Goal: Check status: Check status

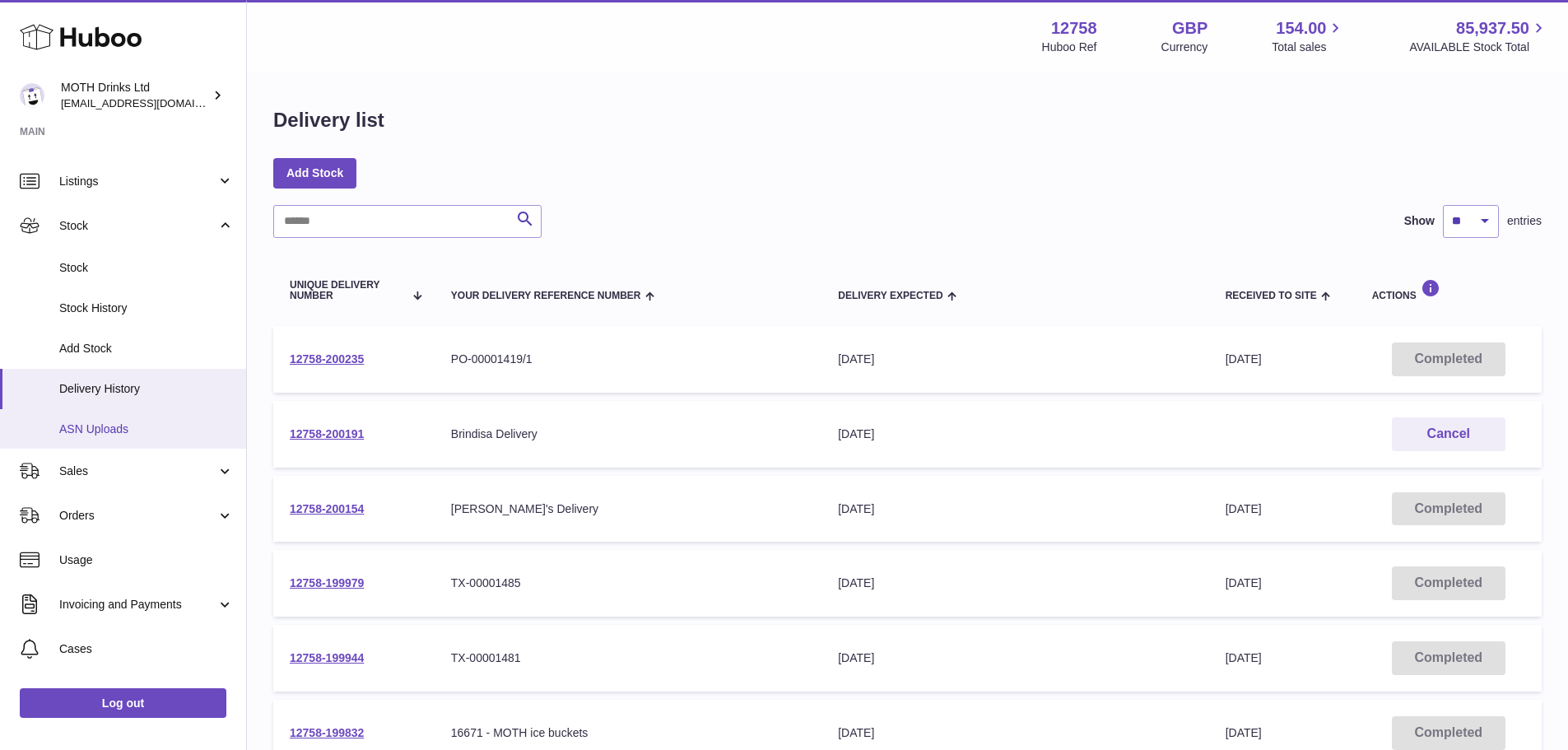
scroll to position [34, 0]
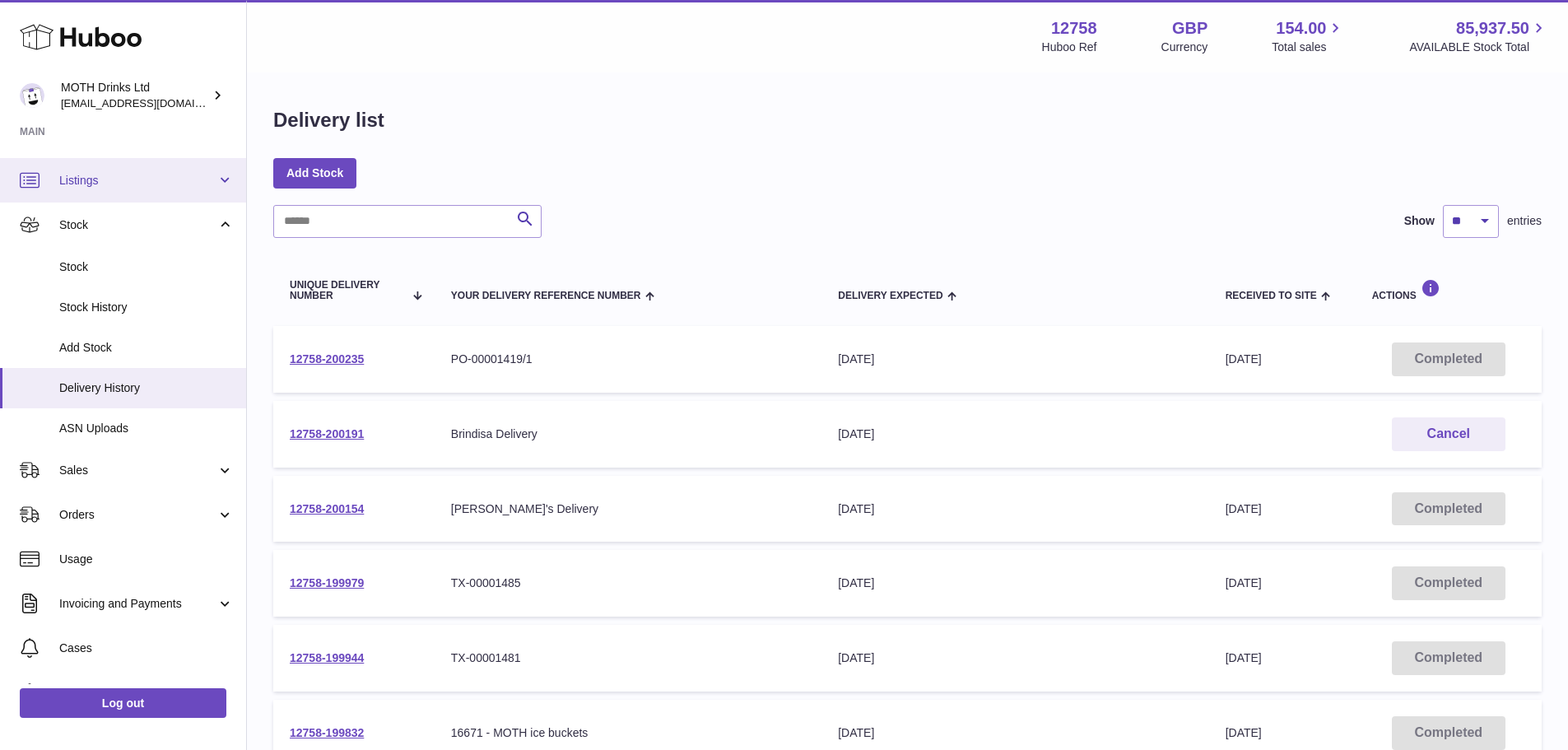
click at [111, 199] on link "Listings" at bounding box center [123, 180] width 247 height 45
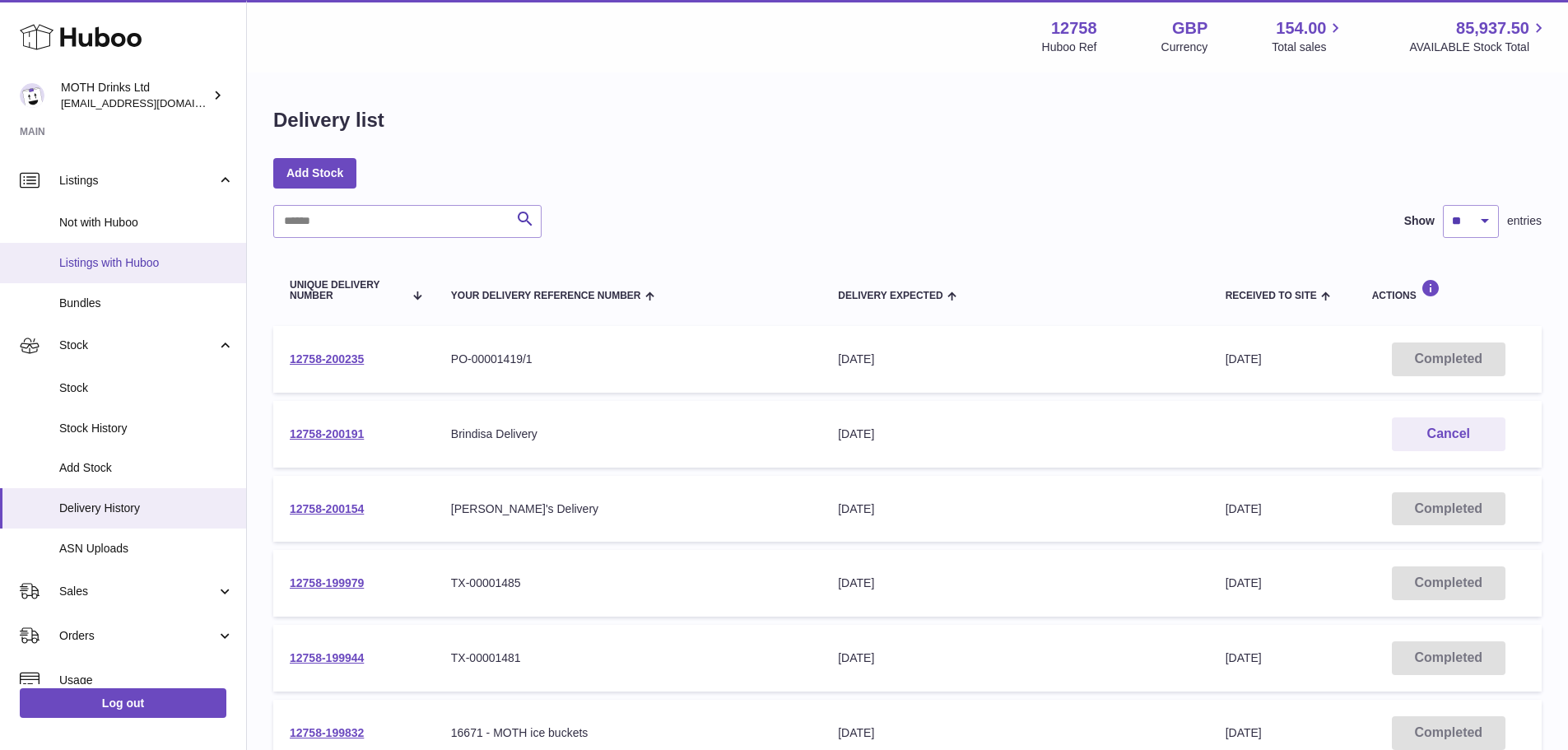
click at [92, 259] on span "Listings with Huboo" at bounding box center [146, 263] width 175 height 15
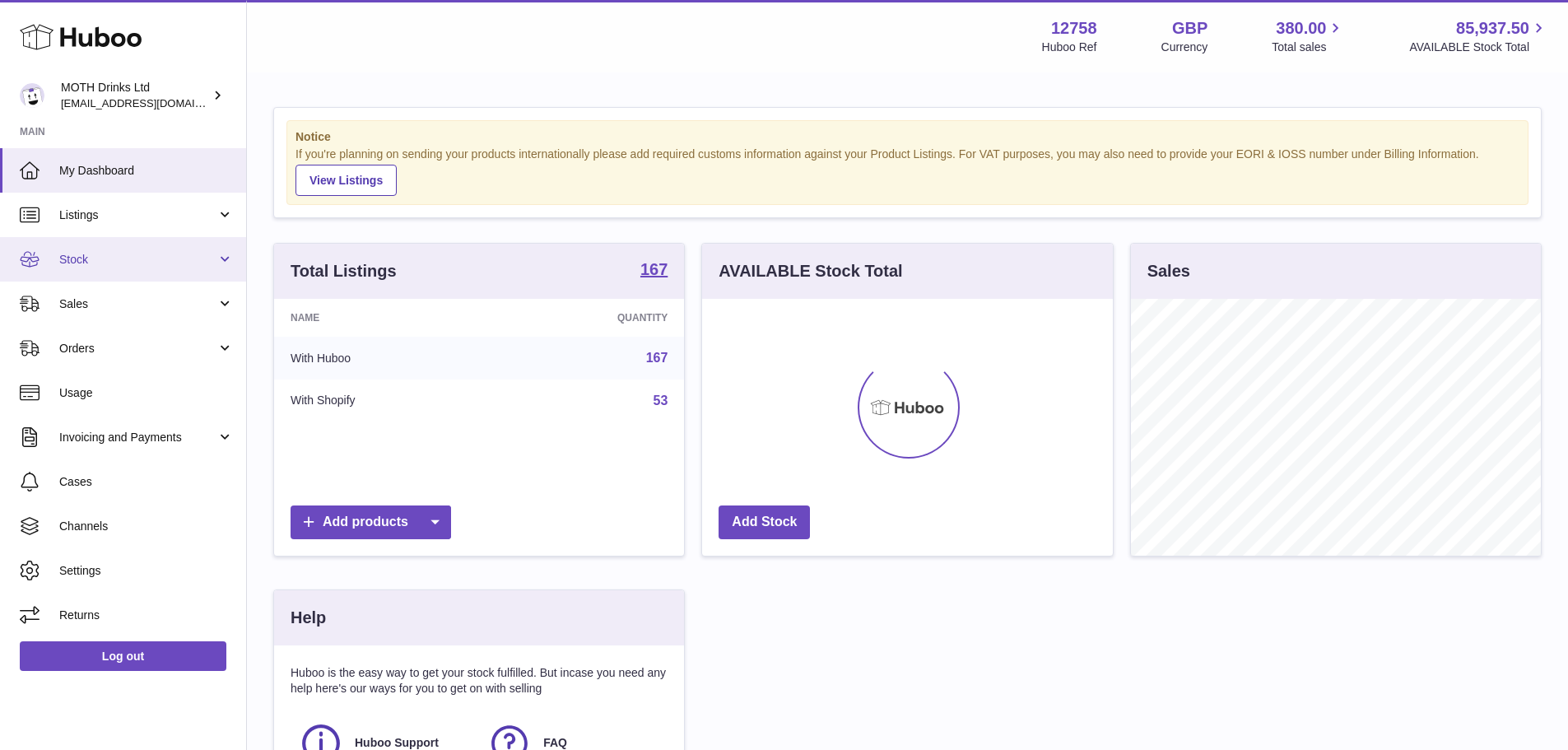
scroll to position [257, 411]
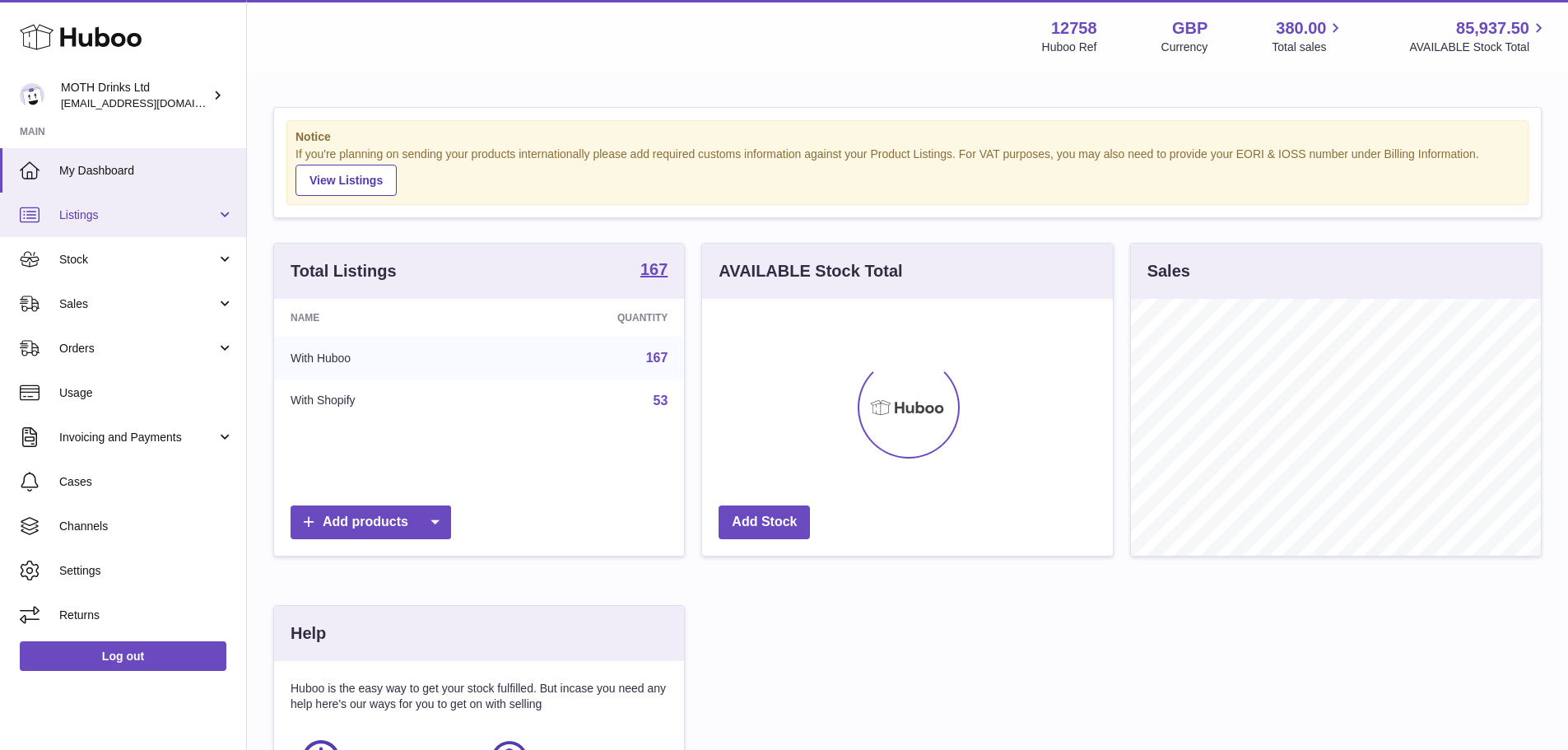
click at [141, 225] on link "Listings" at bounding box center [123, 215] width 247 height 45
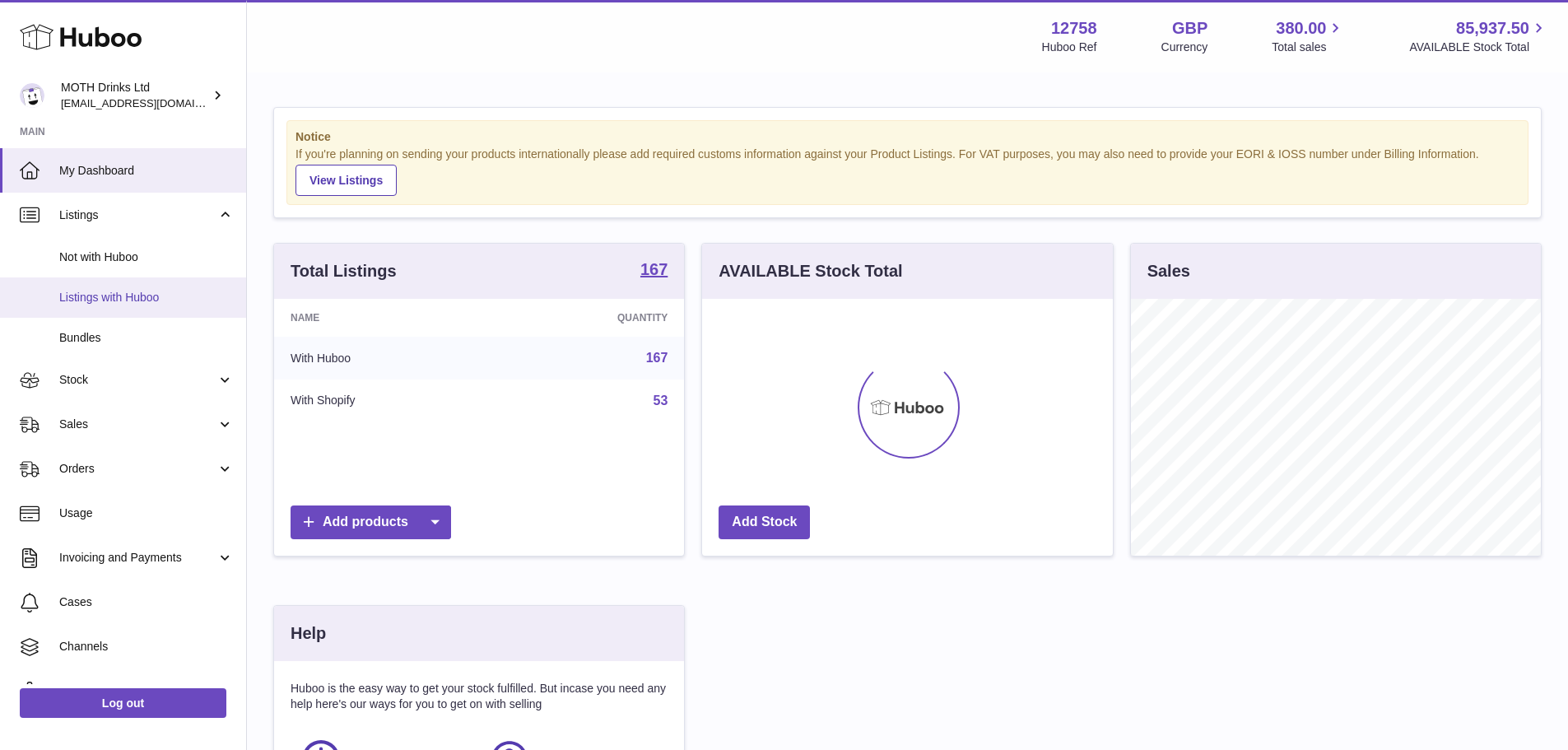
click at [140, 289] on link "Listings with Huboo" at bounding box center [123, 297] width 247 height 40
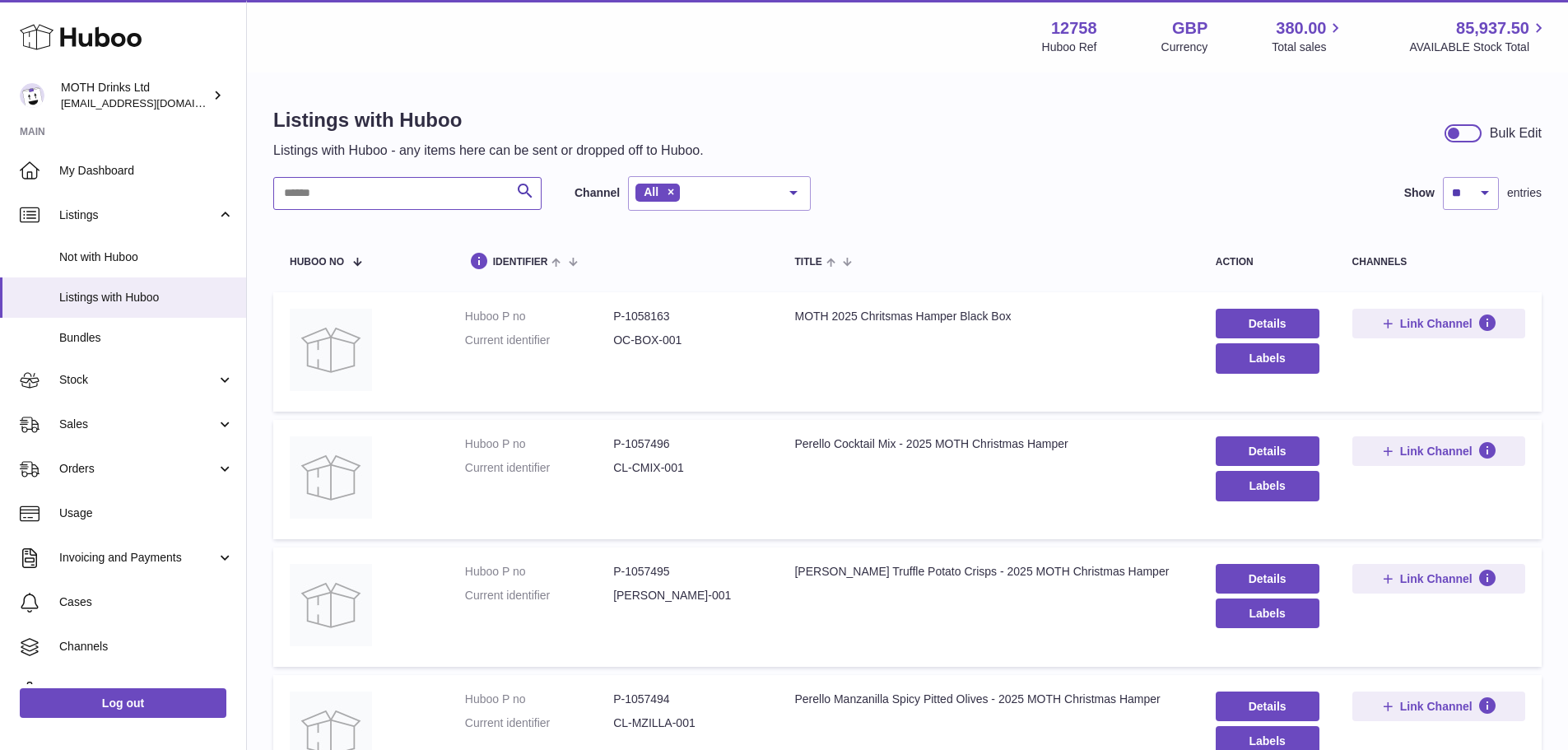
click at [410, 205] on input "text" at bounding box center [407, 193] width 268 height 32
paste input "********"
type input "********"
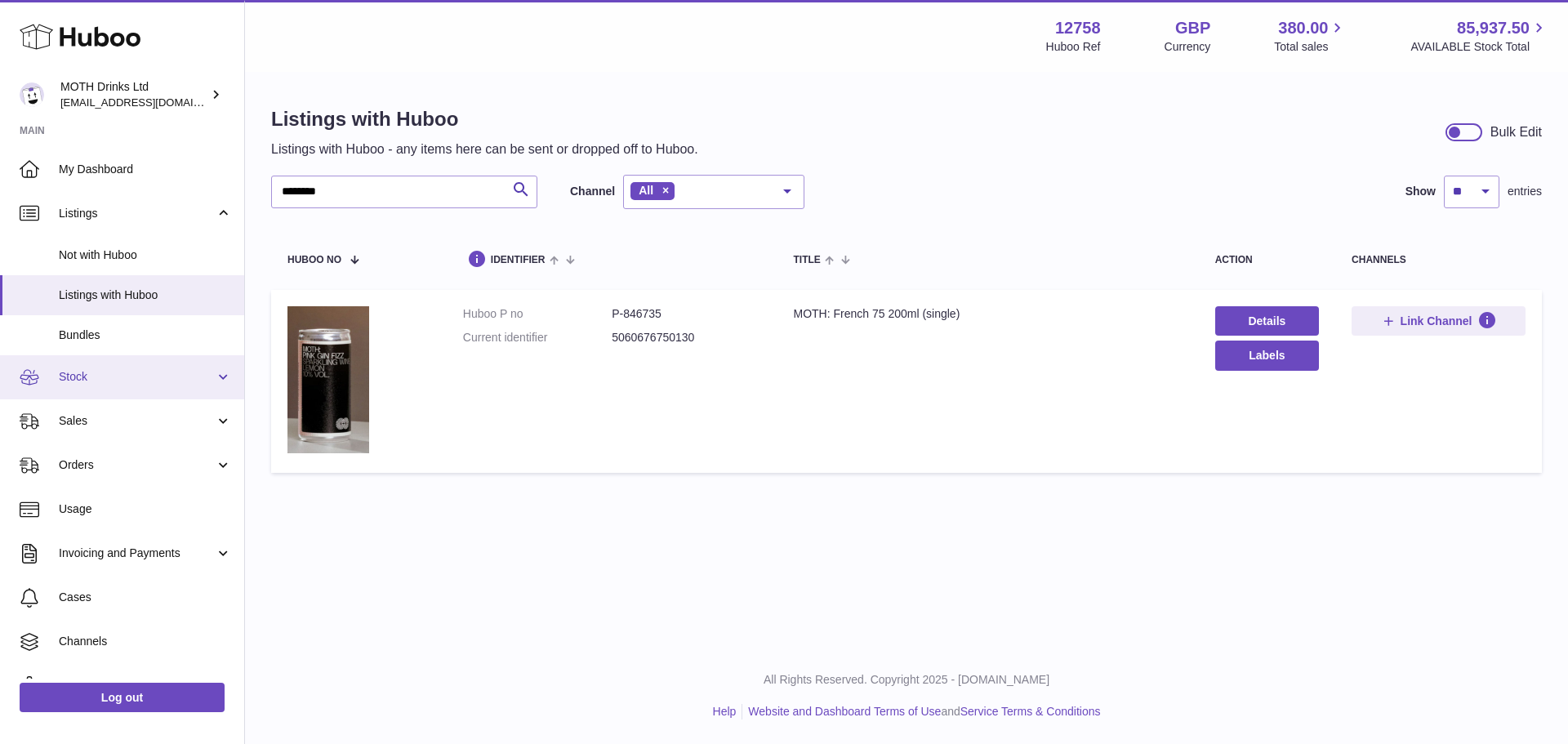
click at [116, 387] on link "Stock" at bounding box center [122, 377] width 245 height 45
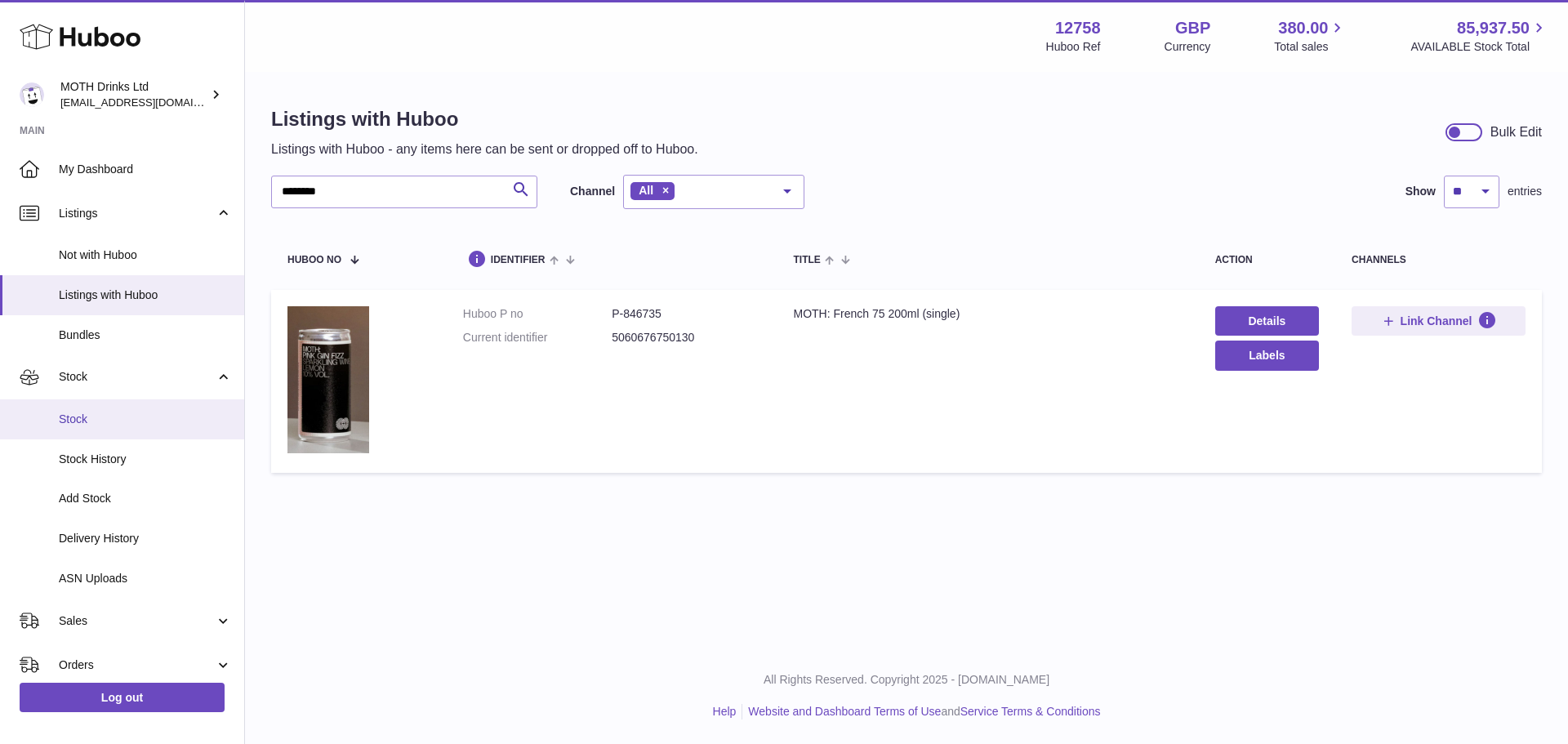
click at [97, 426] on span "Stock" at bounding box center [145, 419] width 173 height 15
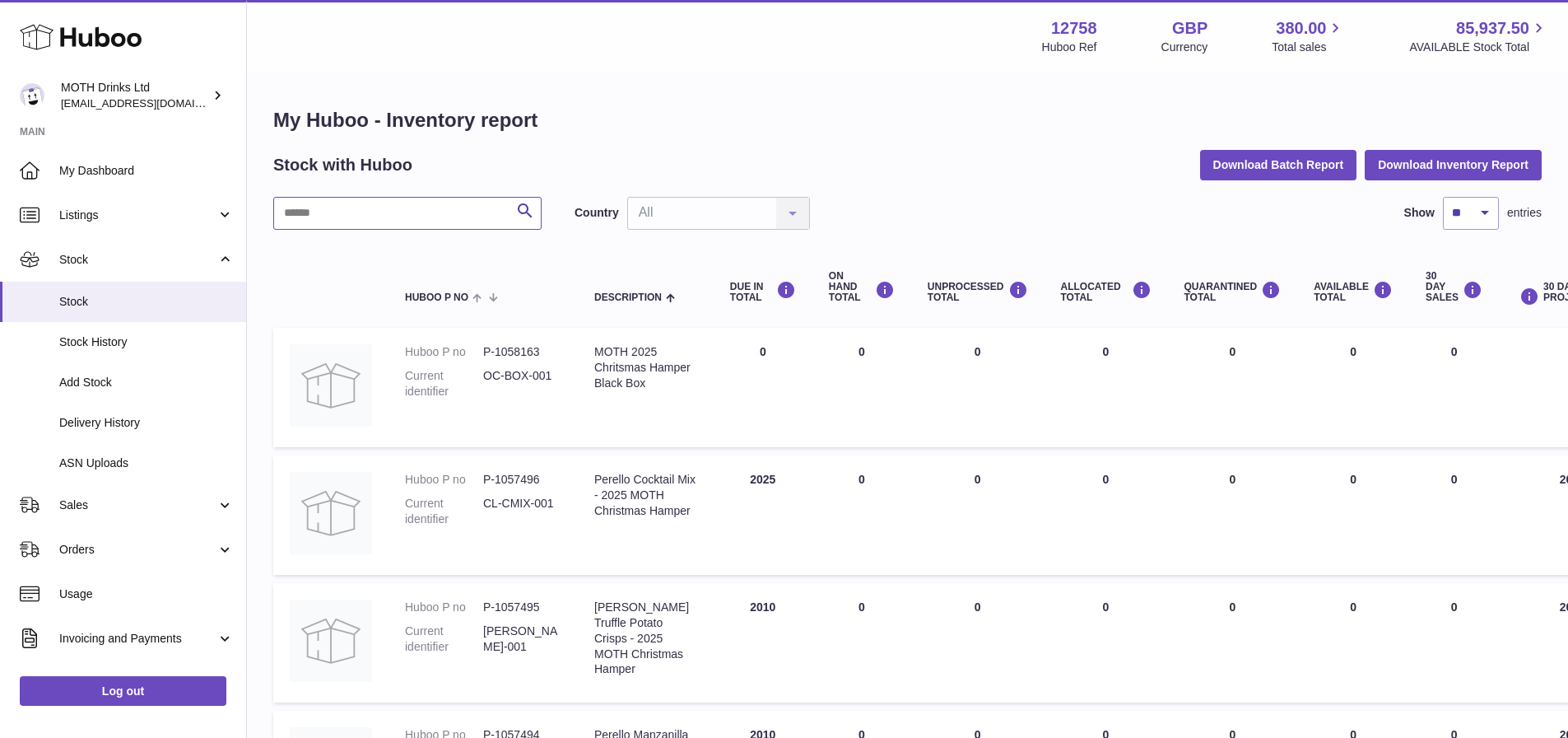
click at [341, 217] on input "text" at bounding box center [407, 213] width 268 height 33
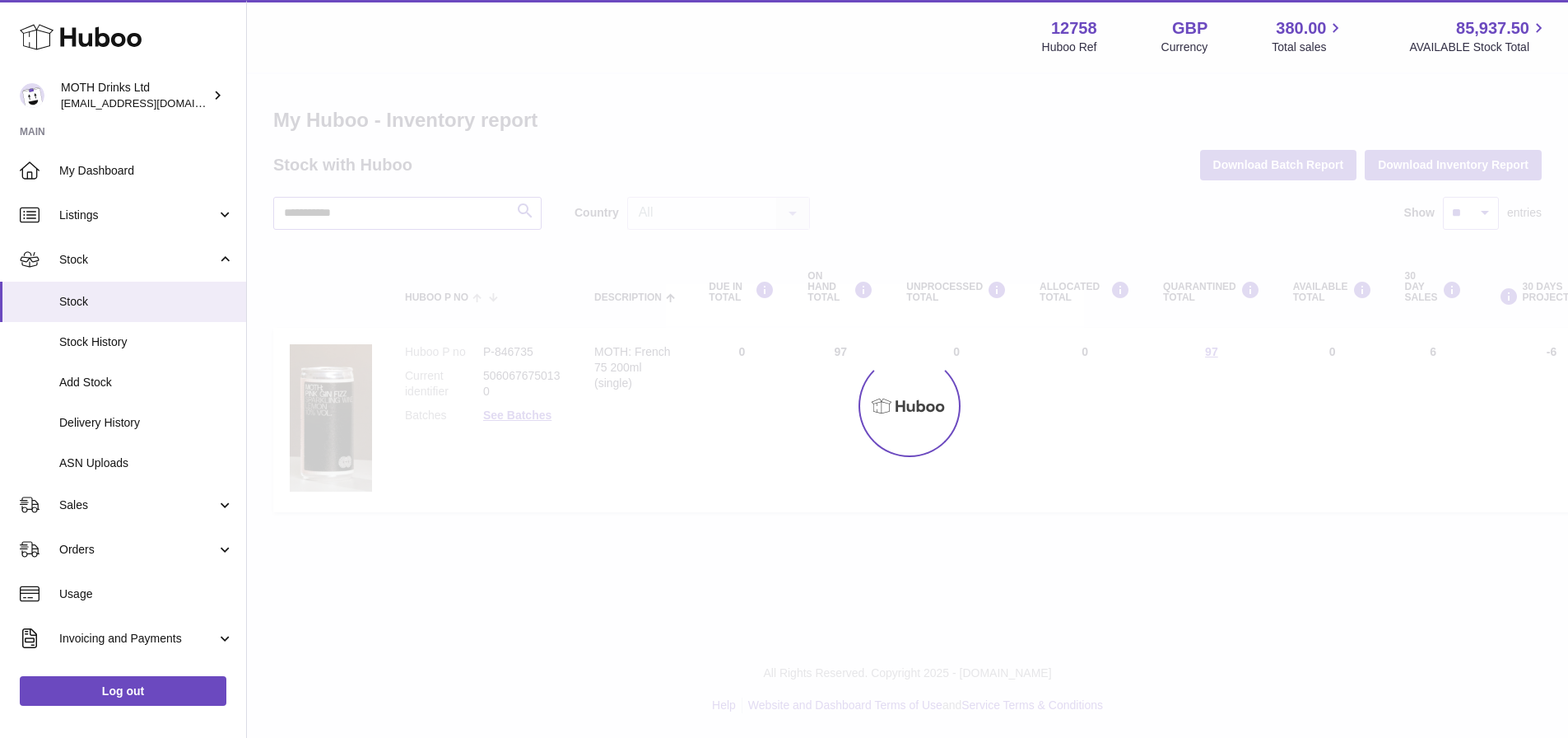
type input "**********"
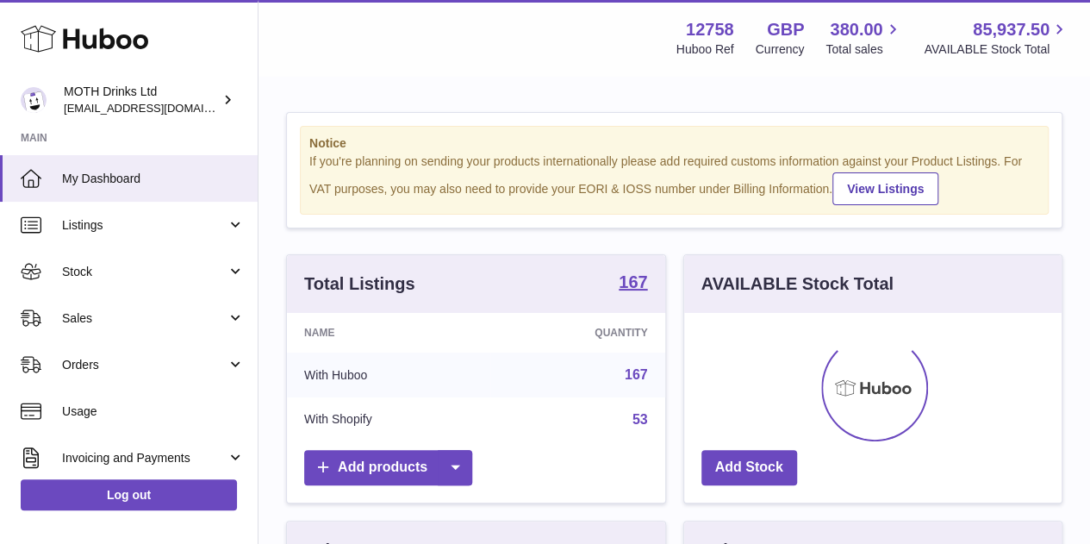
scroll to position [269, 377]
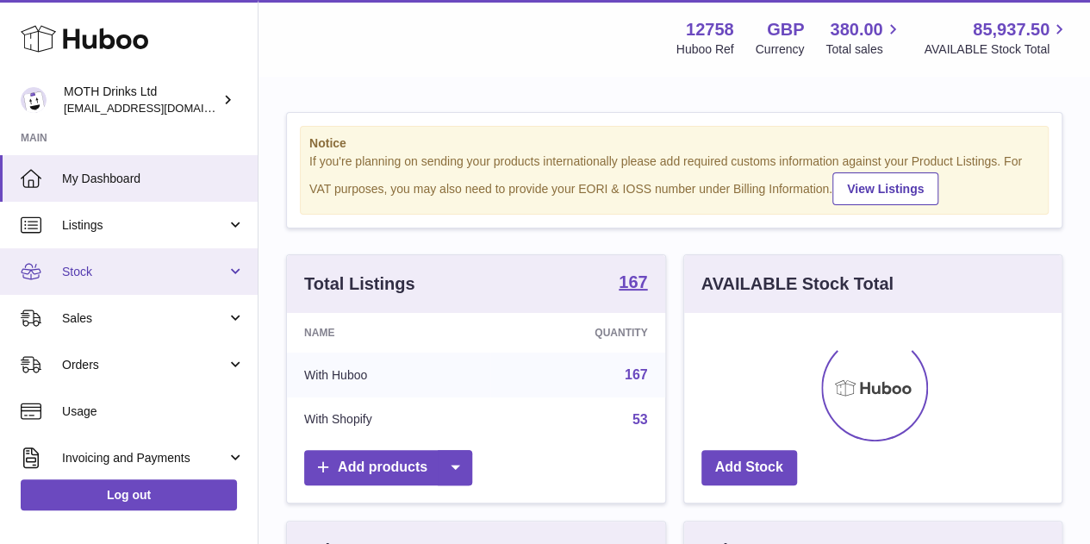
click at [135, 276] on span "Stock" at bounding box center [144, 272] width 165 height 16
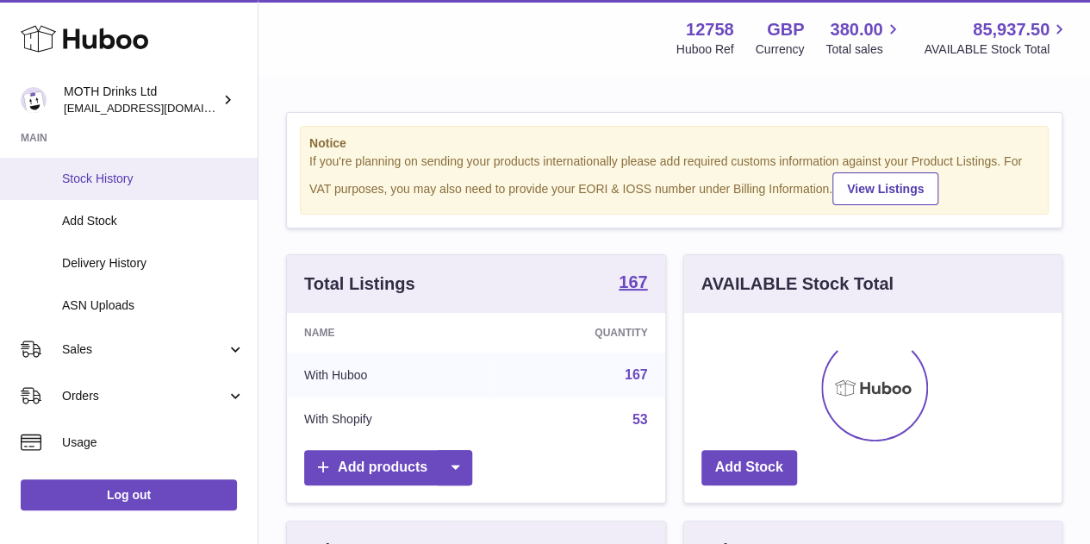
scroll to position [180, 0]
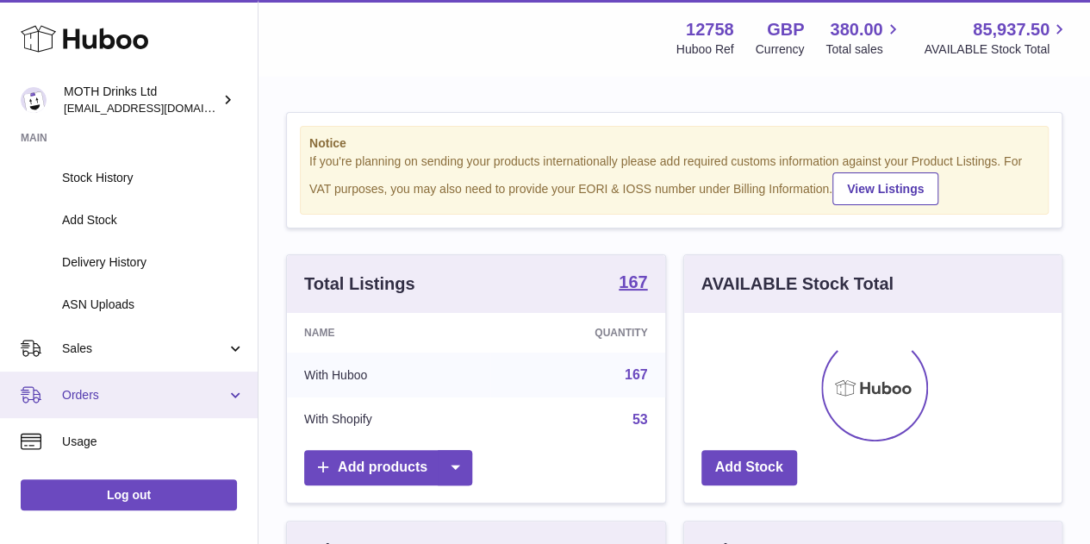
click at [62, 395] on span "Orders" at bounding box center [144, 395] width 165 height 16
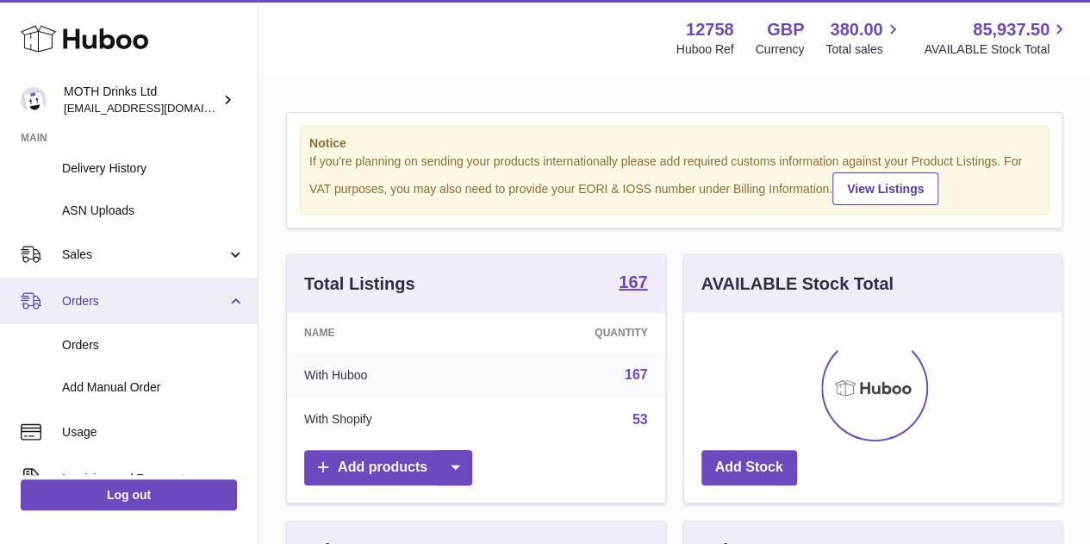
scroll to position [285, 0]
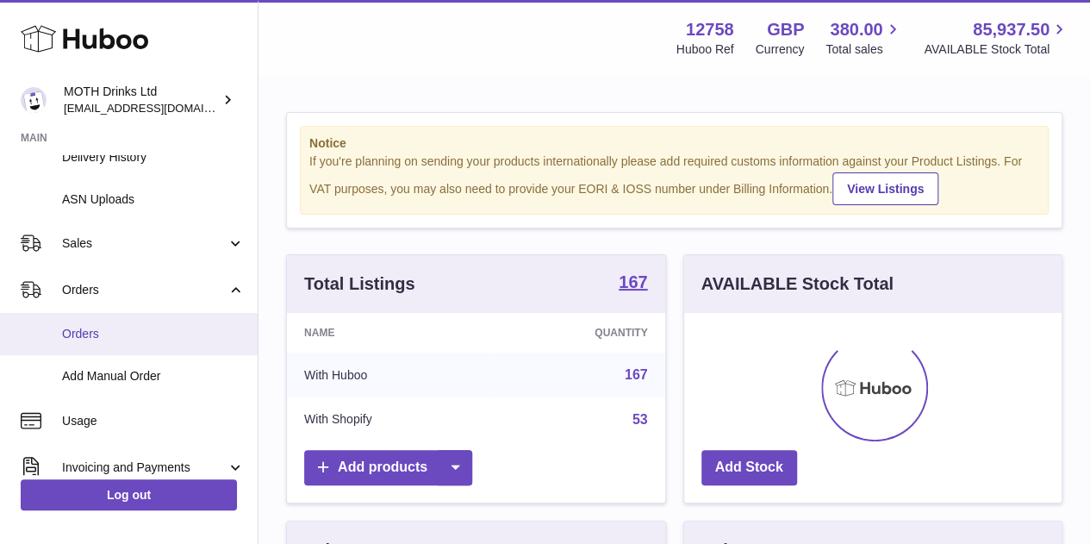
click at [124, 335] on span "Orders" at bounding box center [153, 334] width 183 height 16
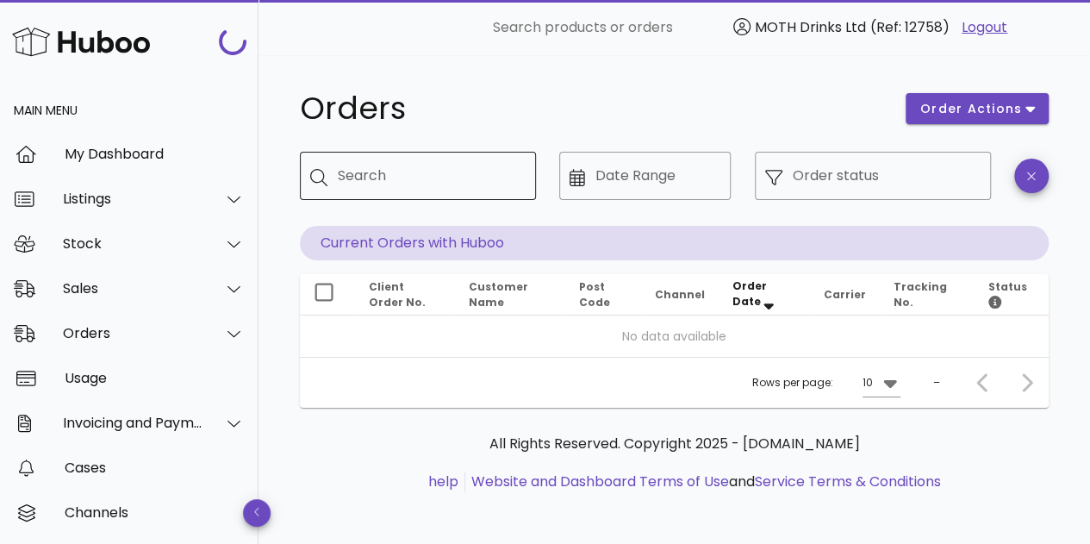
click at [400, 164] on input "Search" at bounding box center [430, 176] width 184 height 28
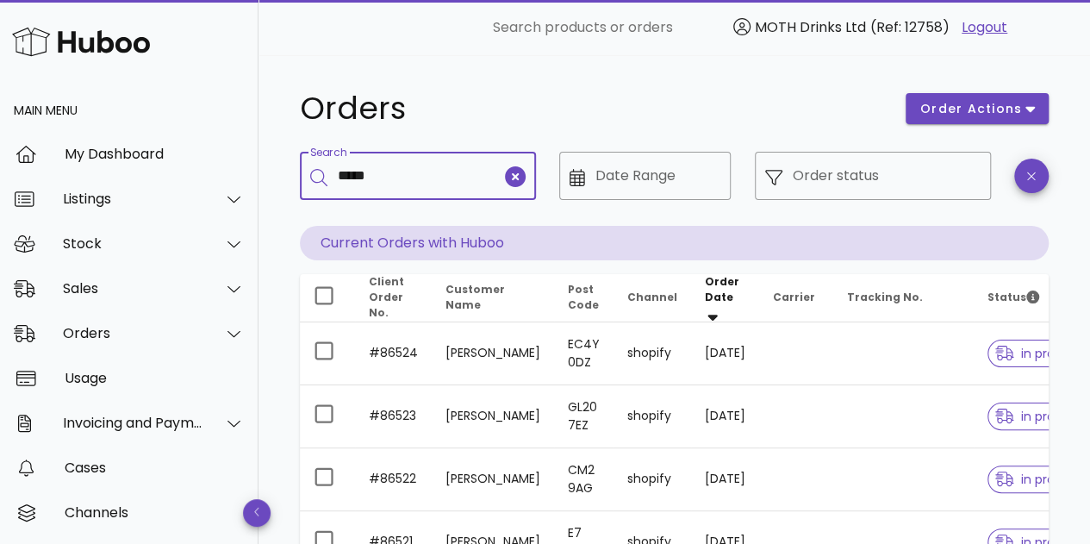
type input "*****"
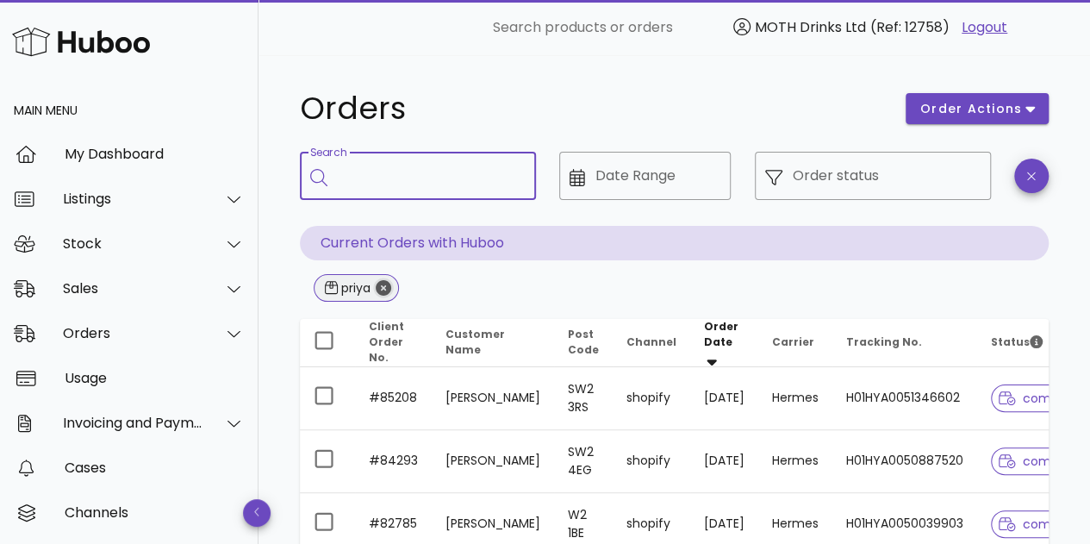
click at [387, 290] on icon "Close" at bounding box center [384, 288] width 16 height 16
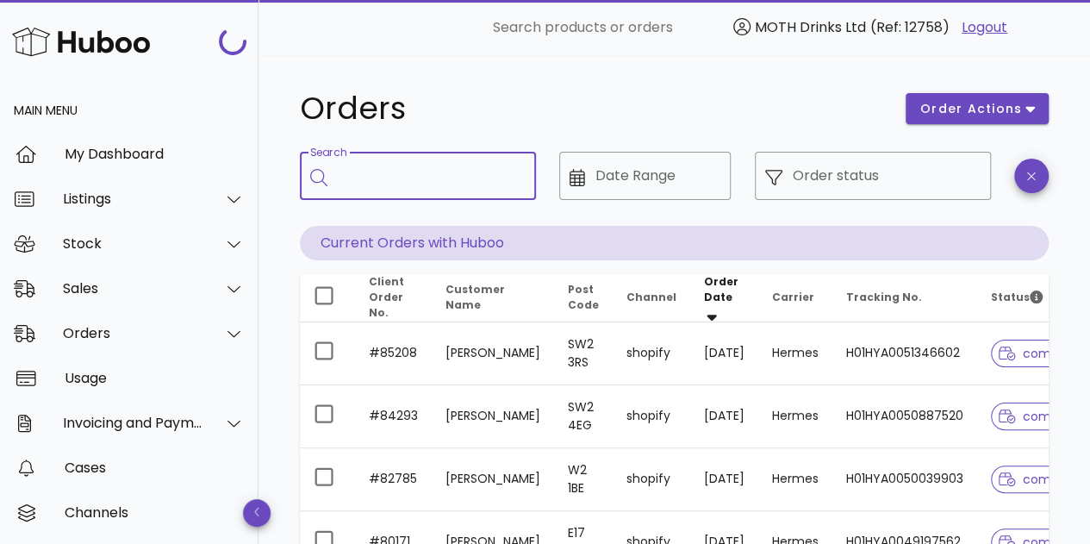
click at [400, 178] on input "Search" at bounding box center [430, 176] width 184 height 28
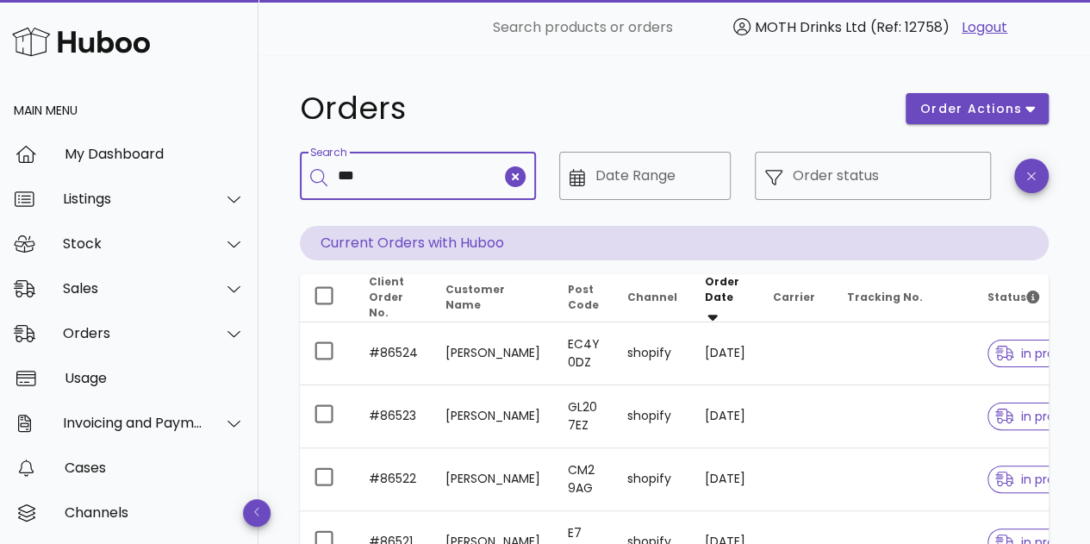
type input "***"
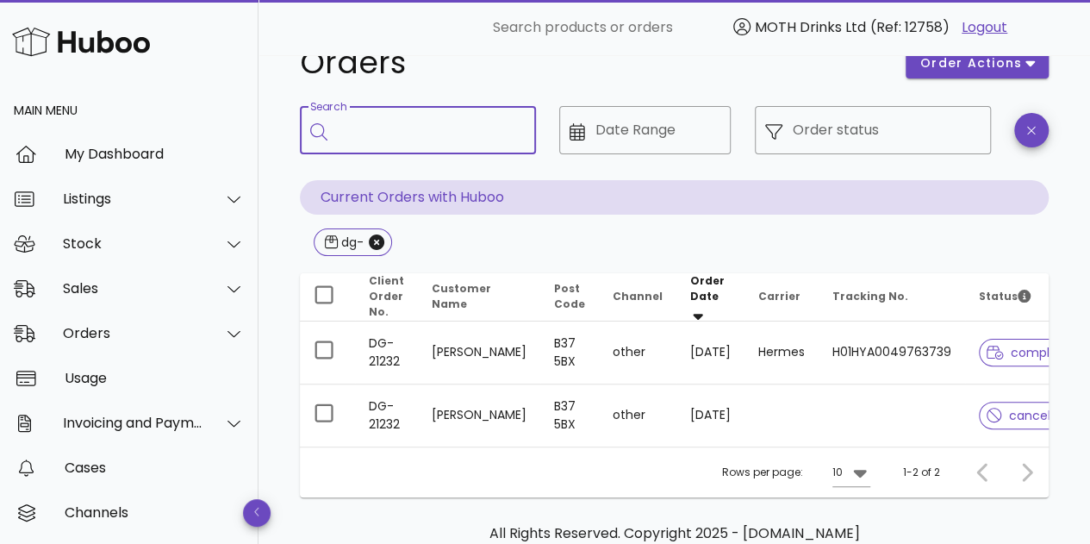
scroll to position [47, 0]
click at [379, 232] on span "dg-" at bounding box center [353, 241] width 56 height 26
click at [372, 240] on icon "Close" at bounding box center [377, 242] width 16 height 16
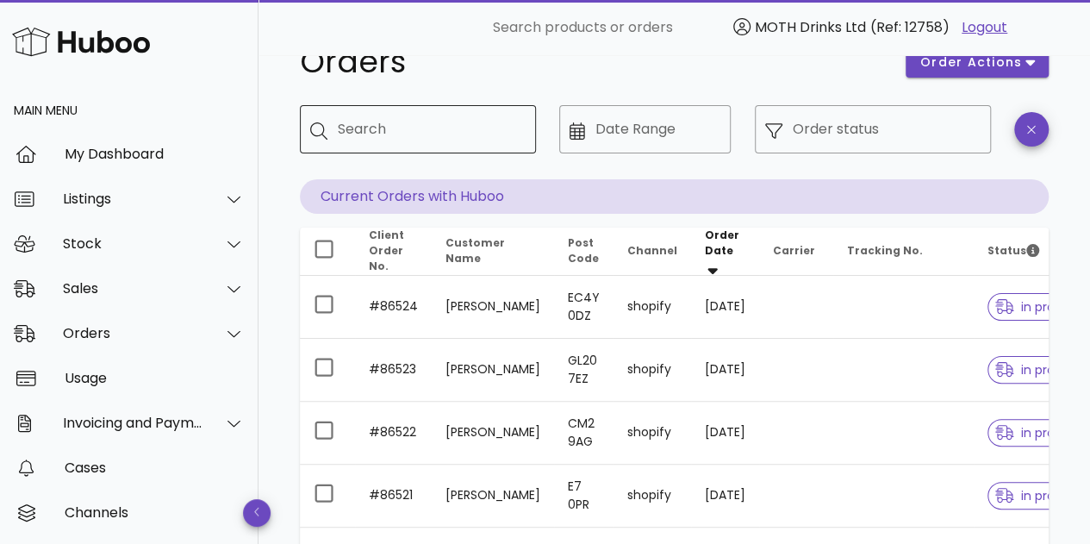
click at [460, 128] on input "Search" at bounding box center [430, 129] width 184 height 28
type input "******"
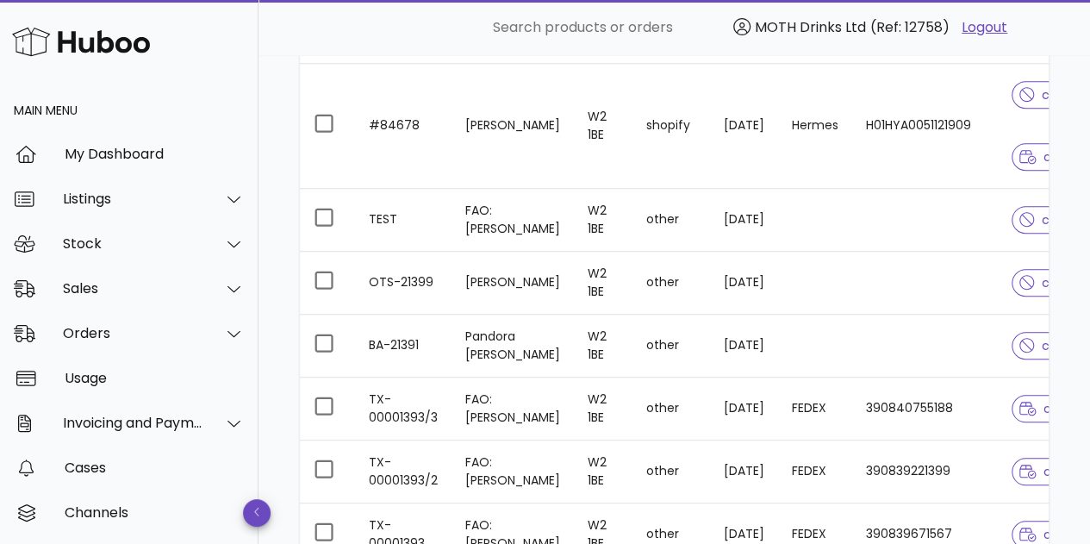
scroll to position [707, 0]
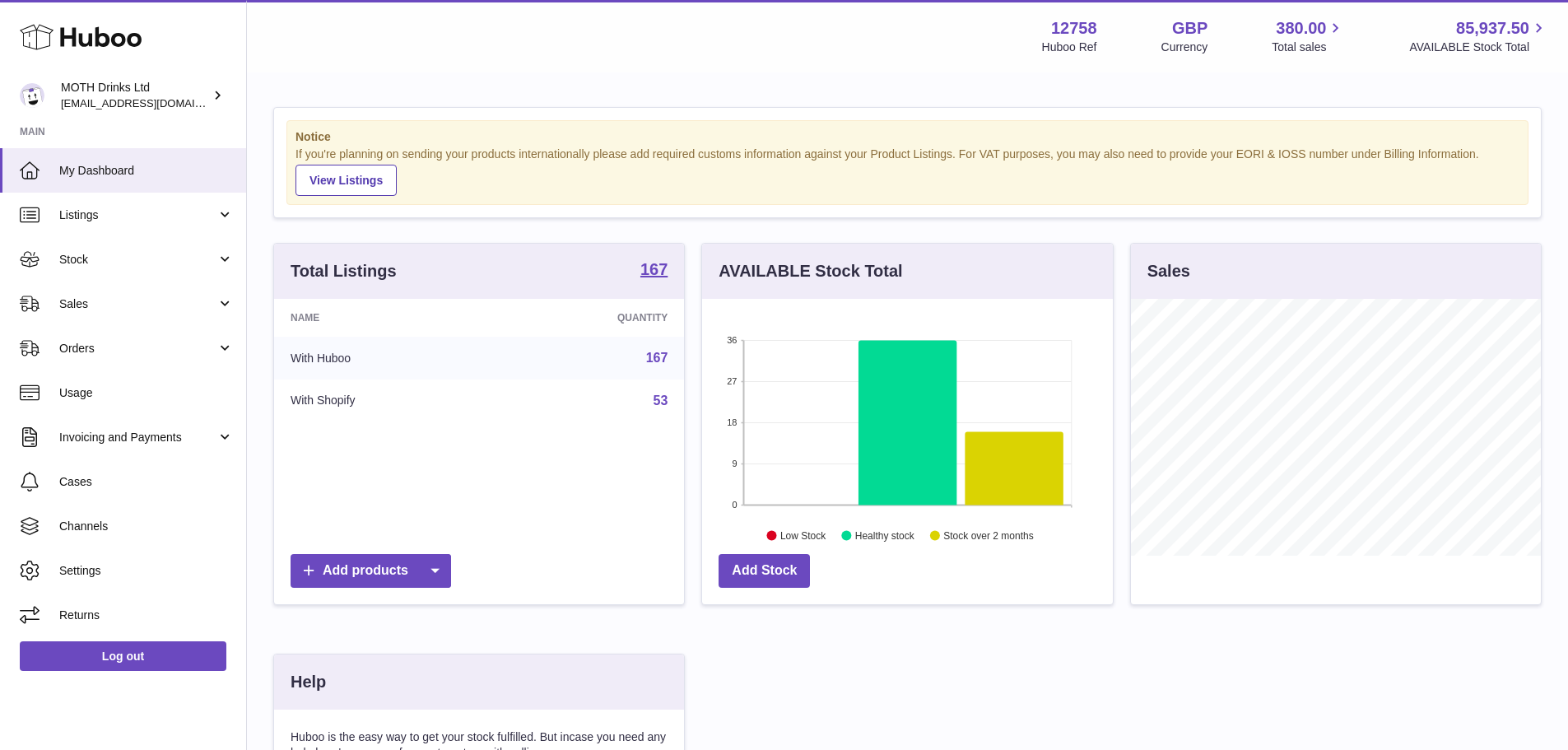
scroll to position [257, 411]
click at [133, 240] on link "Stock" at bounding box center [123, 259] width 247 height 45
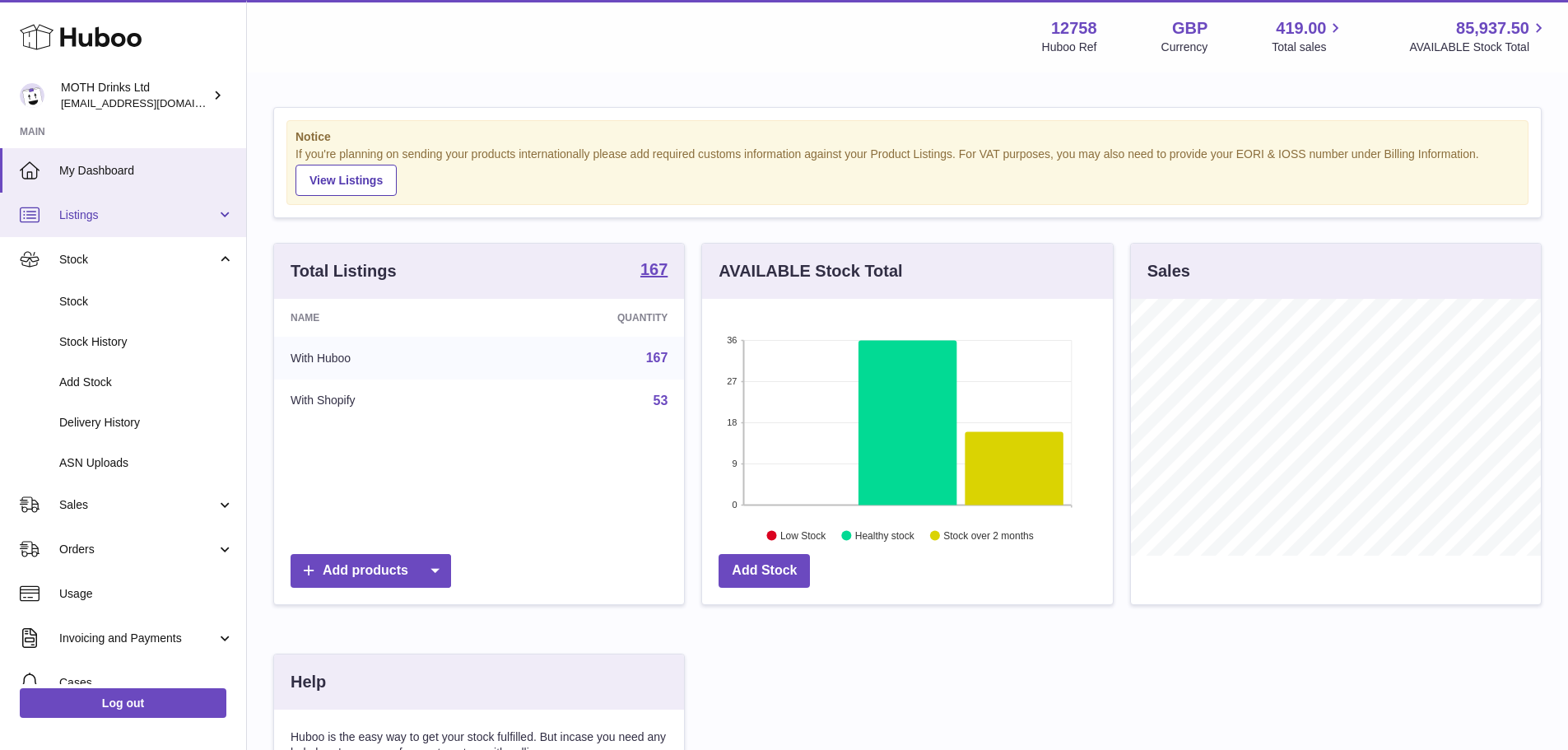
click at [134, 226] on link "Listings" at bounding box center [123, 215] width 247 height 45
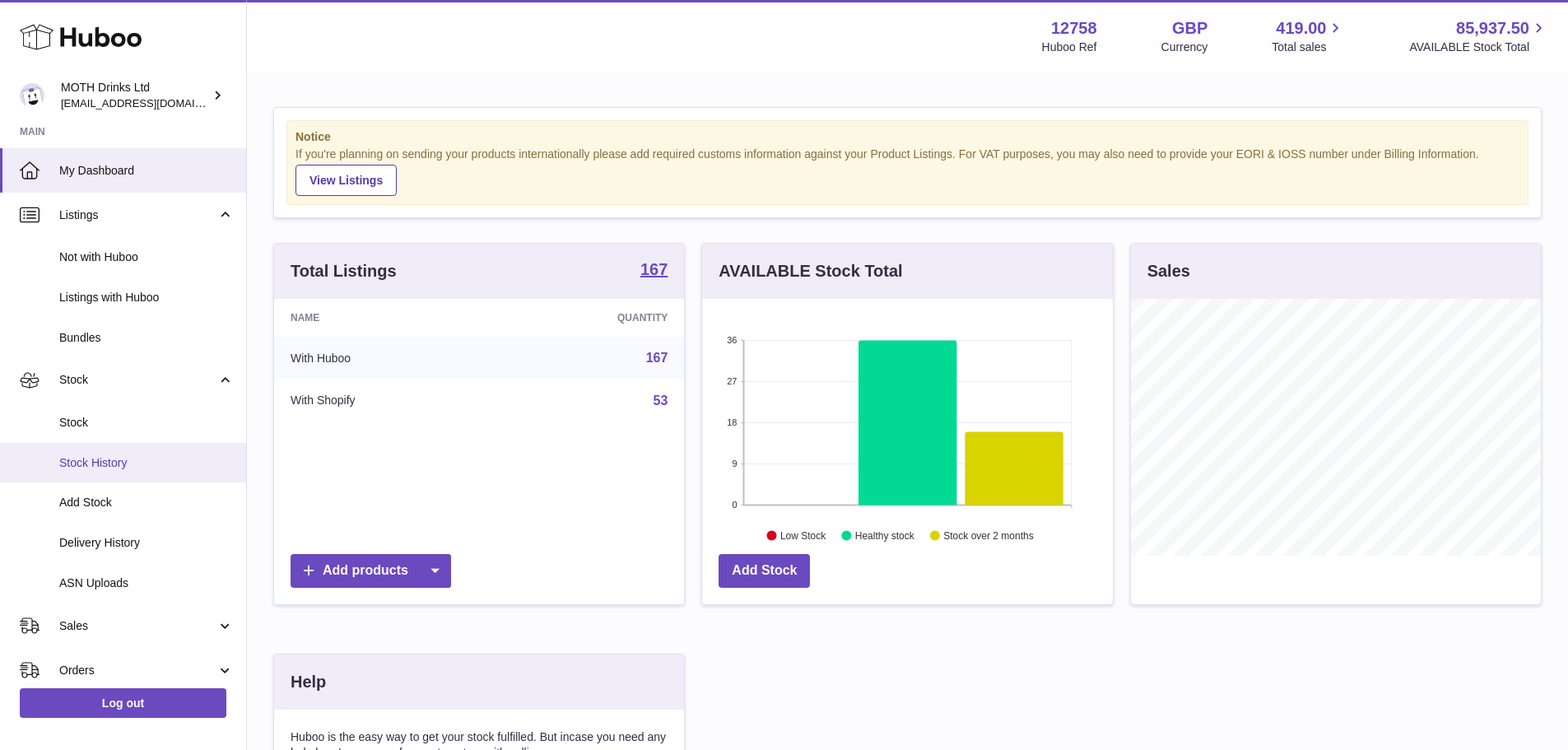
scroll to position [56, 0]
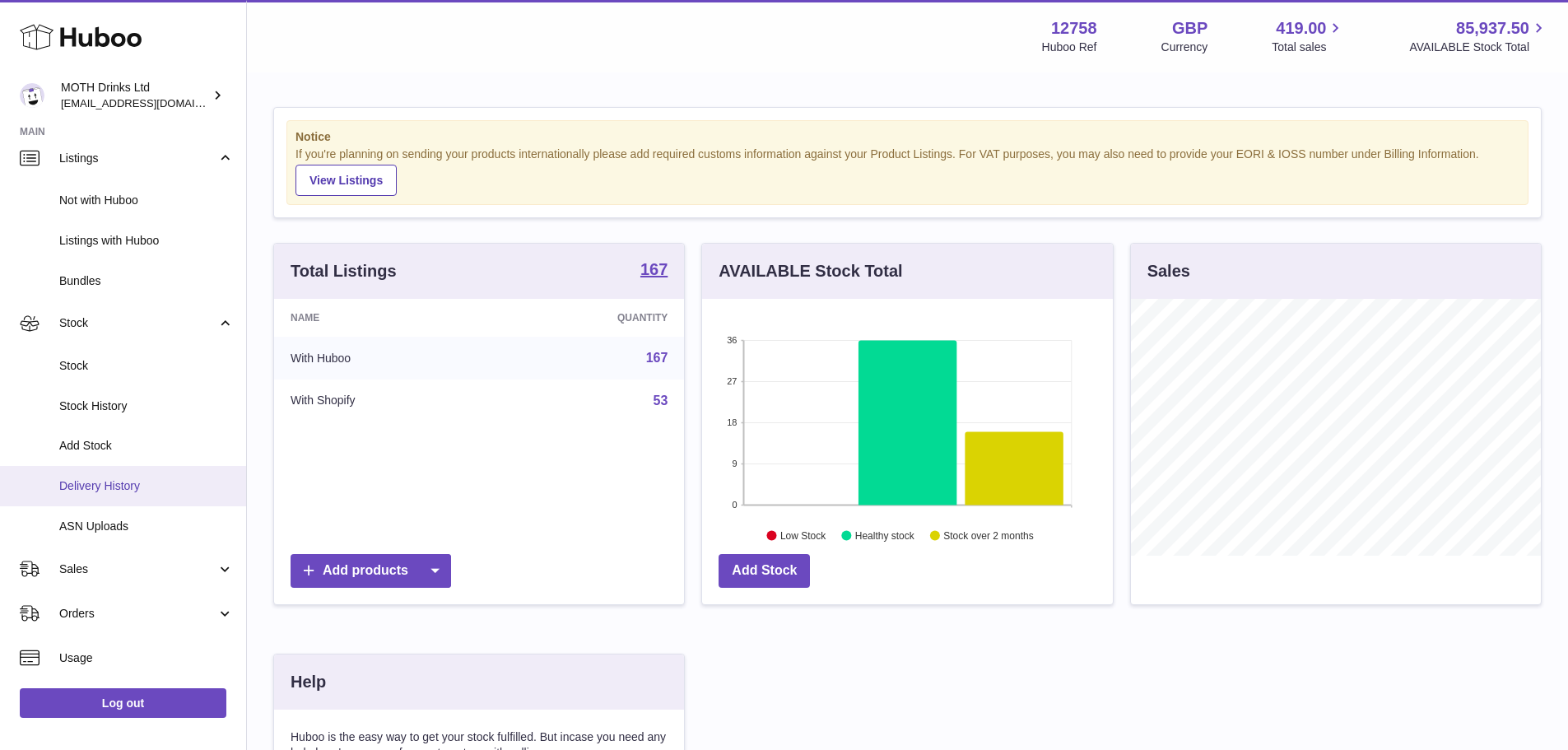
click at [122, 483] on span "Delivery History" at bounding box center [146, 486] width 175 height 15
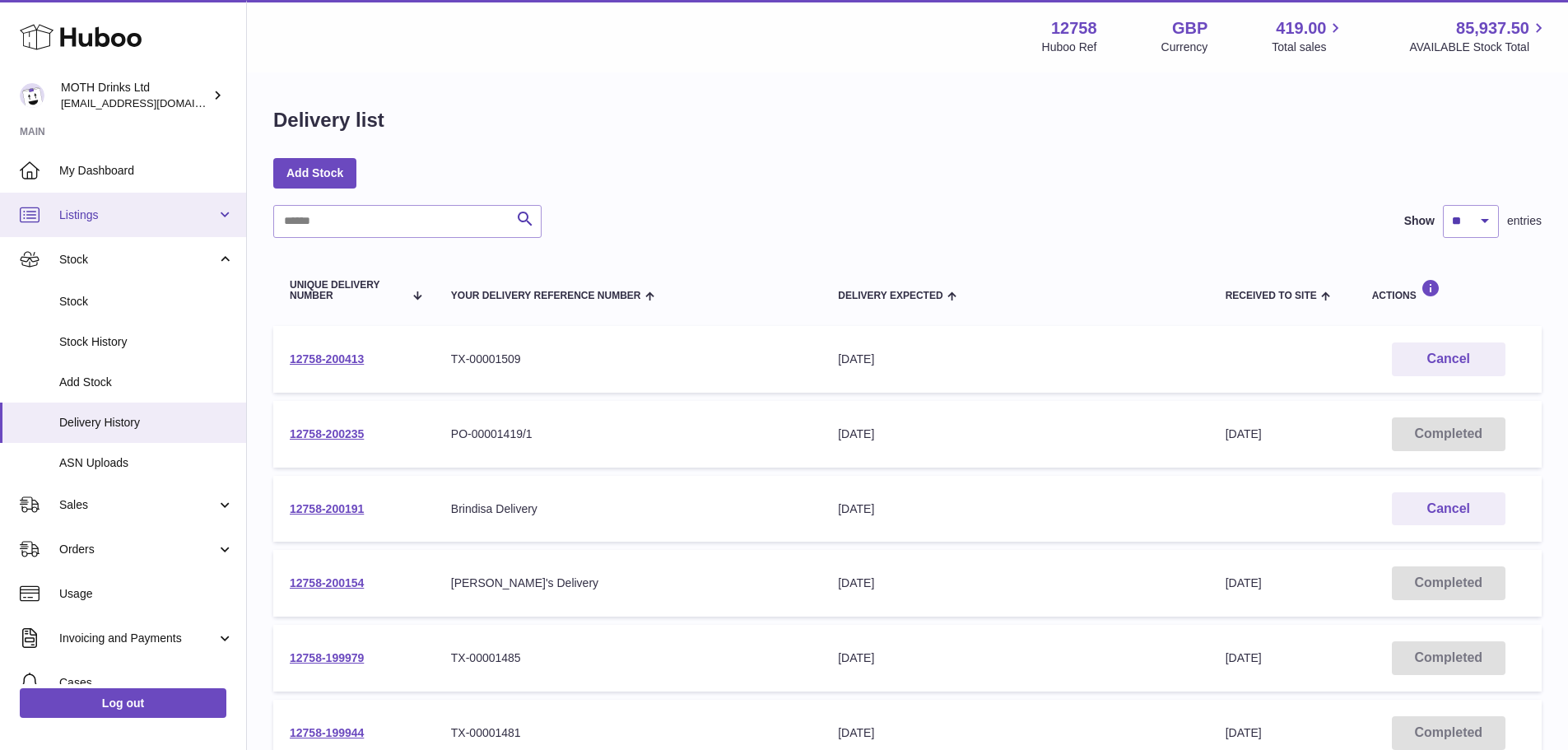
click at [138, 214] on span "Listings" at bounding box center [138, 215] width 158 height 15
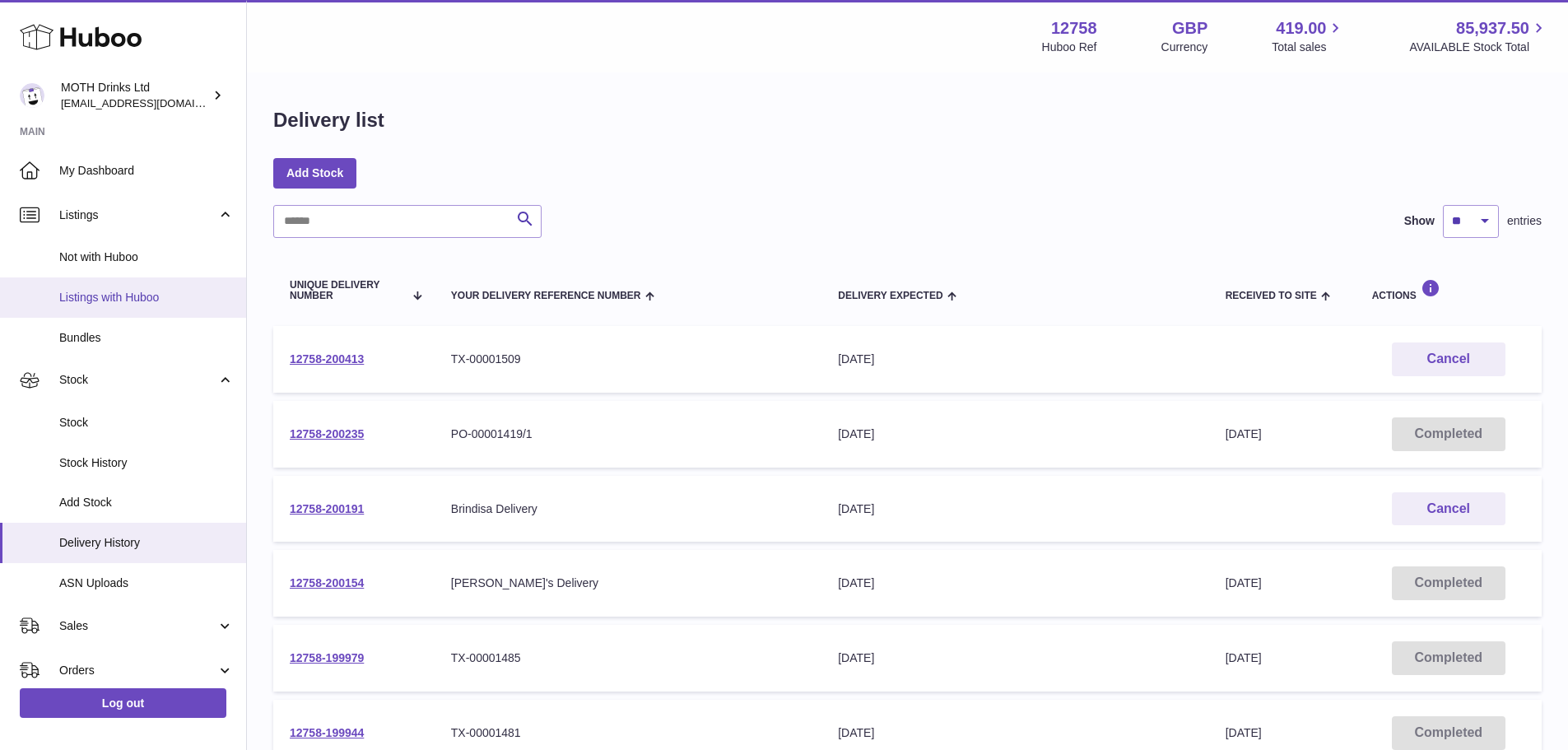
click at [115, 309] on link "Listings with Huboo" at bounding box center [123, 297] width 247 height 40
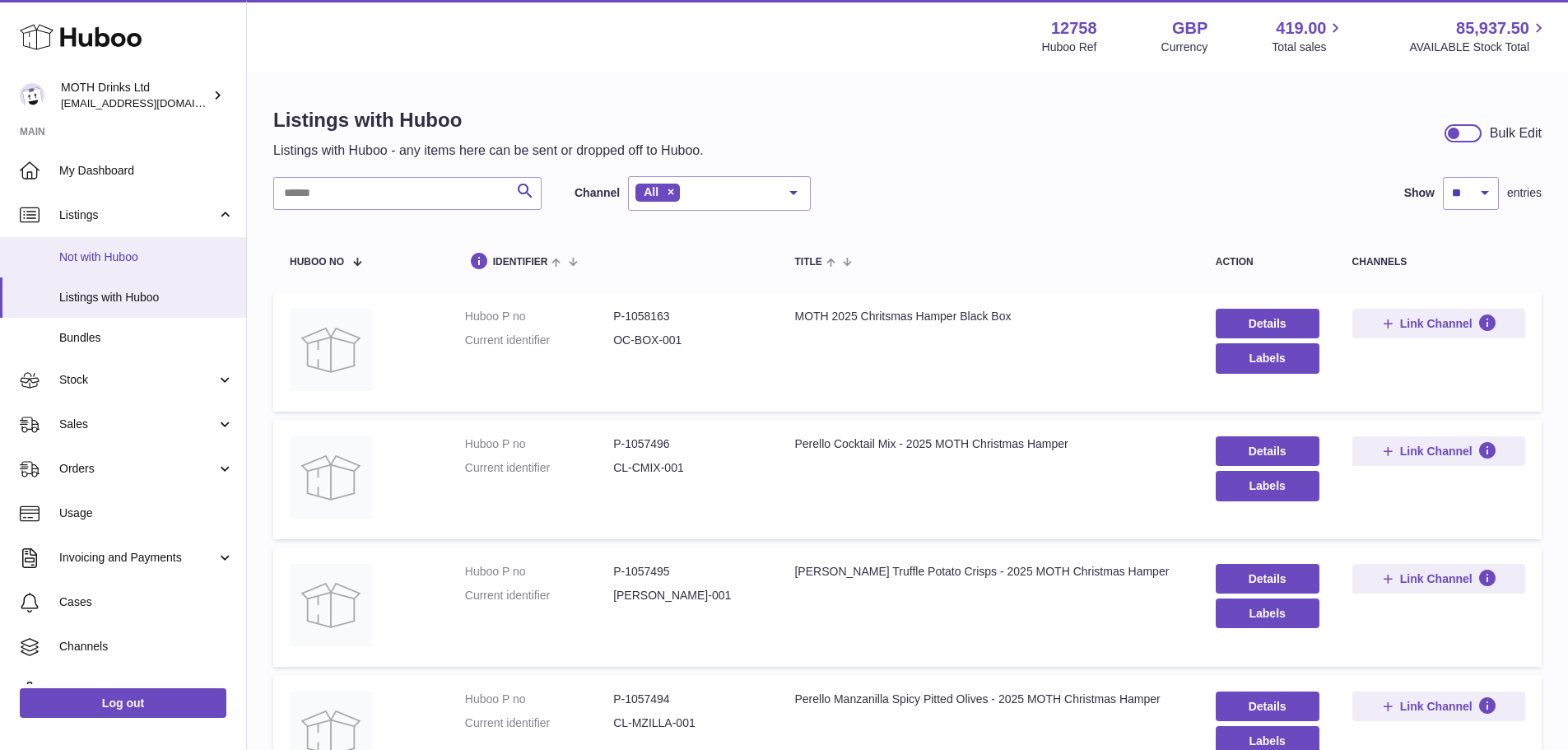
click at [113, 259] on span "Not with Huboo" at bounding box center [146, 257] width 175 height 15
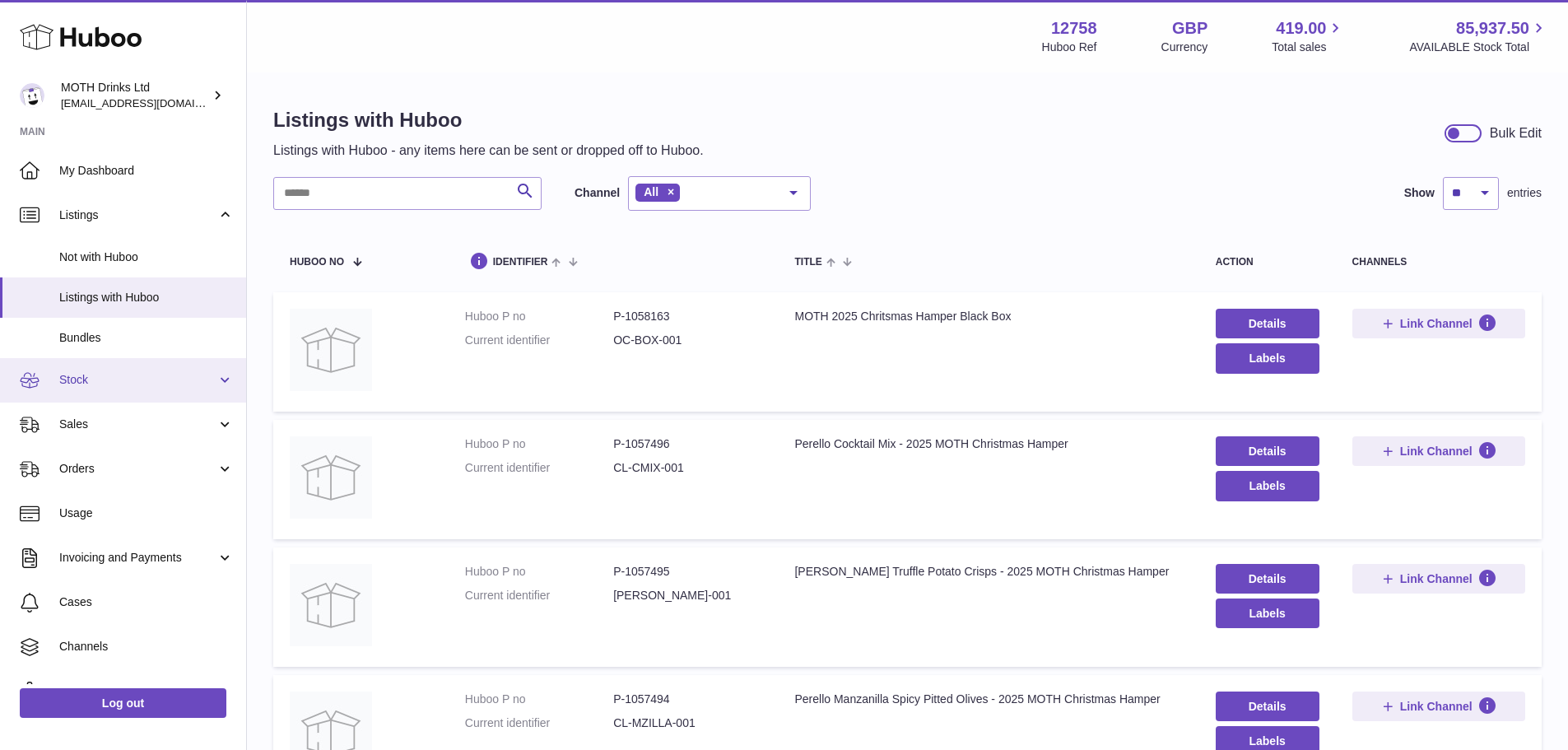
click at [122, 377] on span "Stock" at bounding box center [138, 379] width 158 height 15
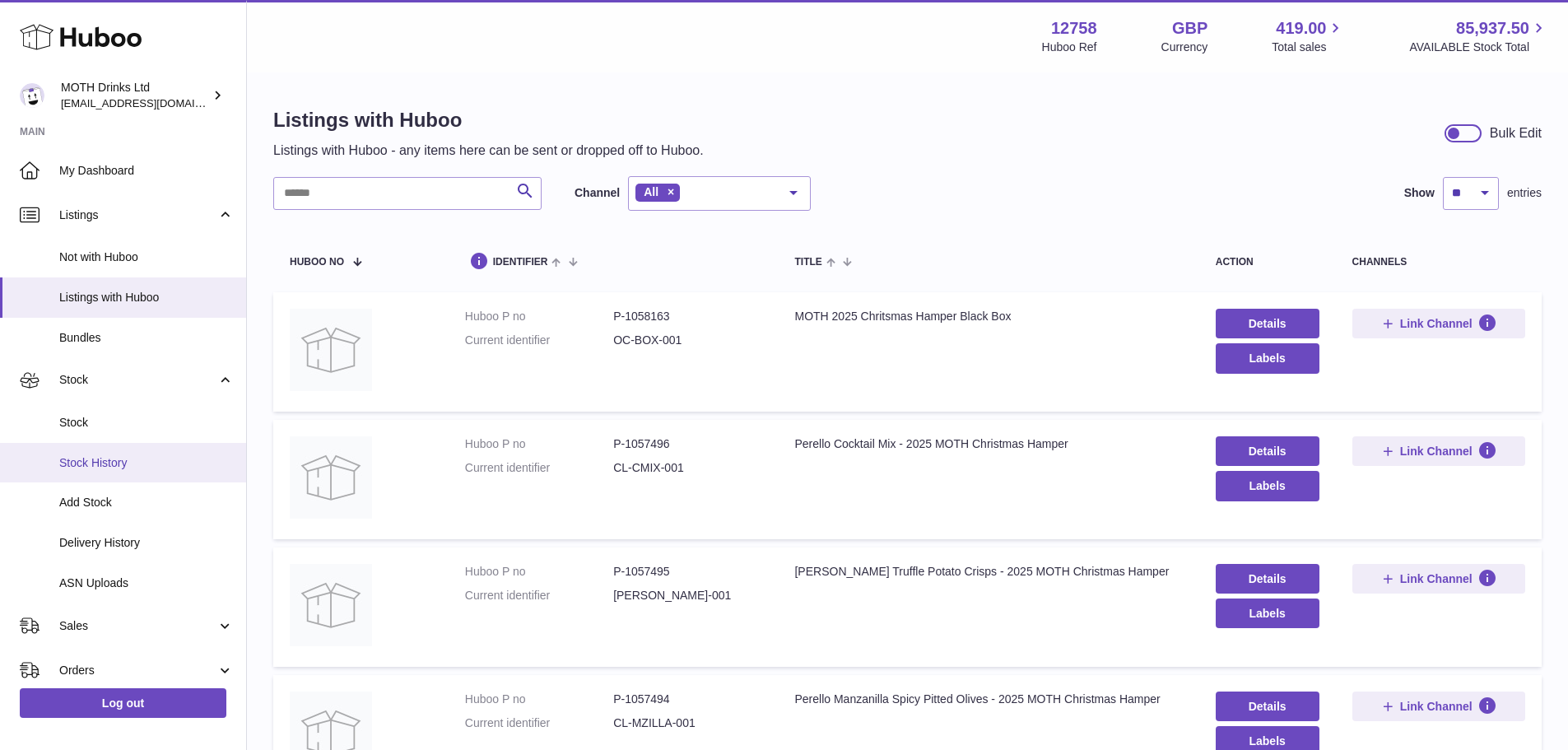
scroll to position [154, 0]
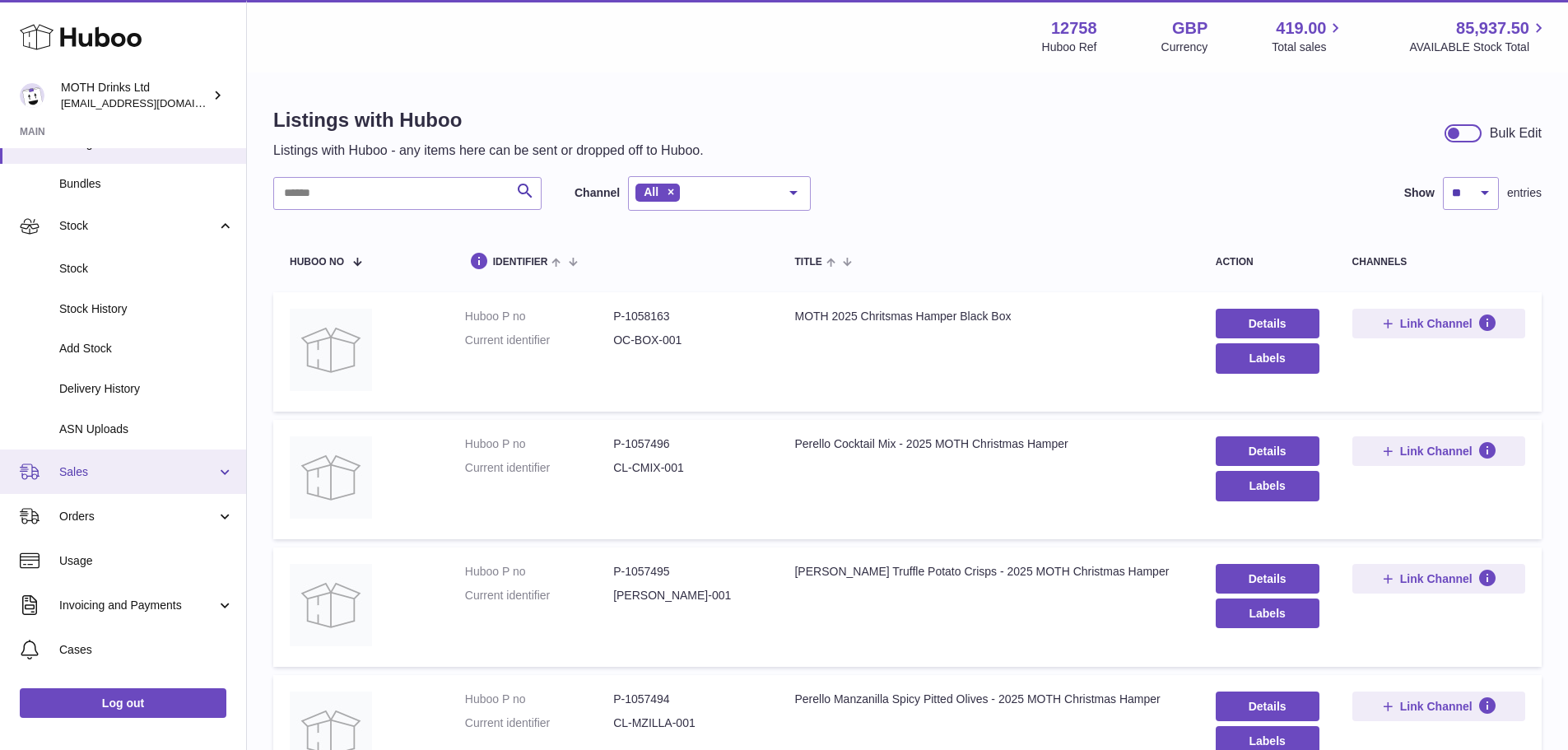
click at [89, 480] on link "Sales" at bounding box center [123, 471] width 247 height 45
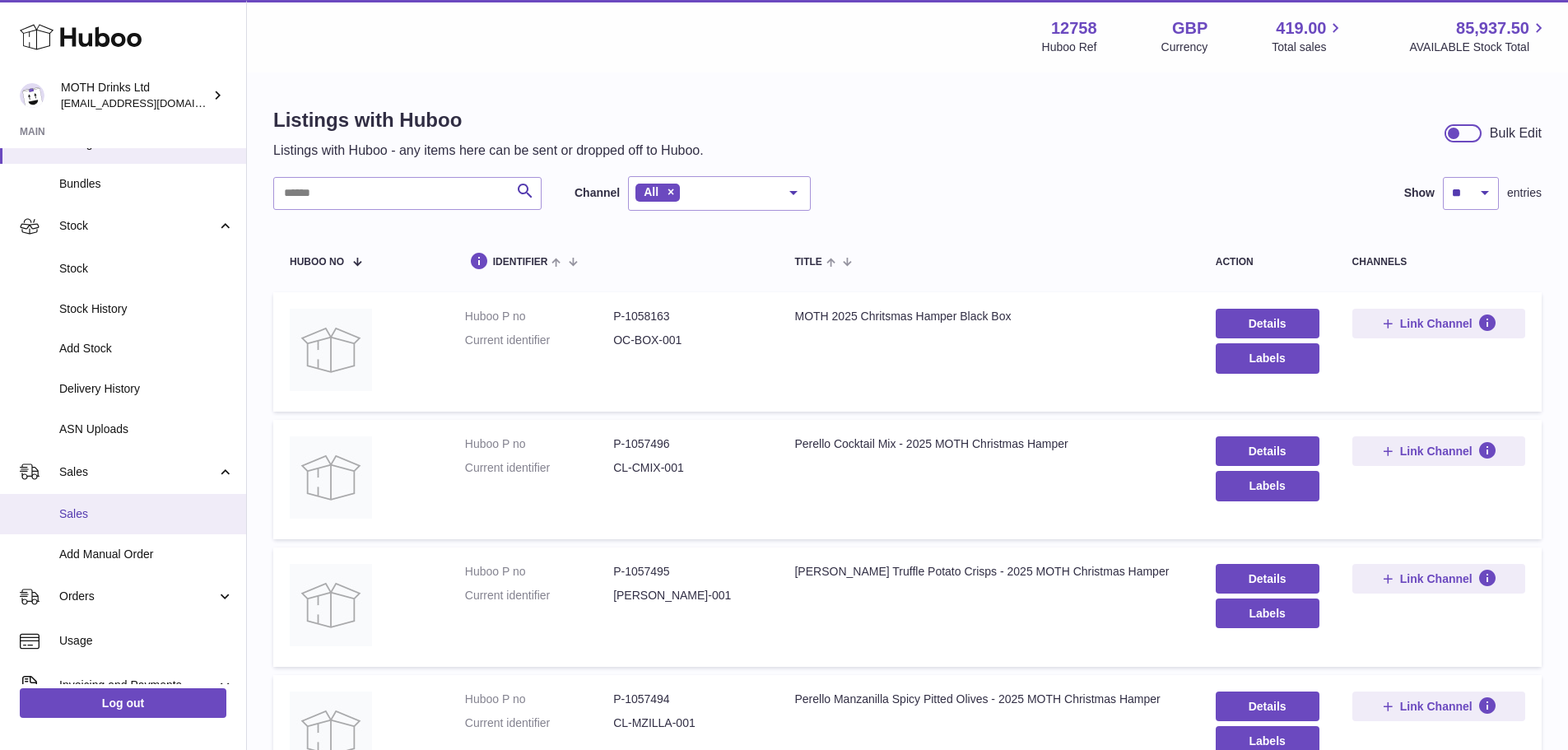
click at [111, 504] on link "Sales" at bounding box center [123, 514] width 247 height 40
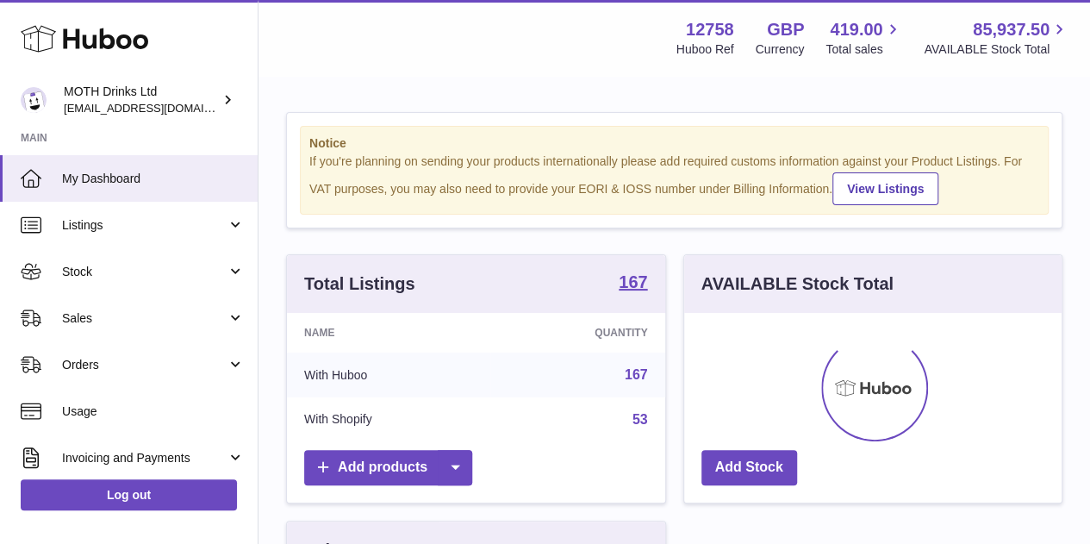
scroll to position [269, 377]
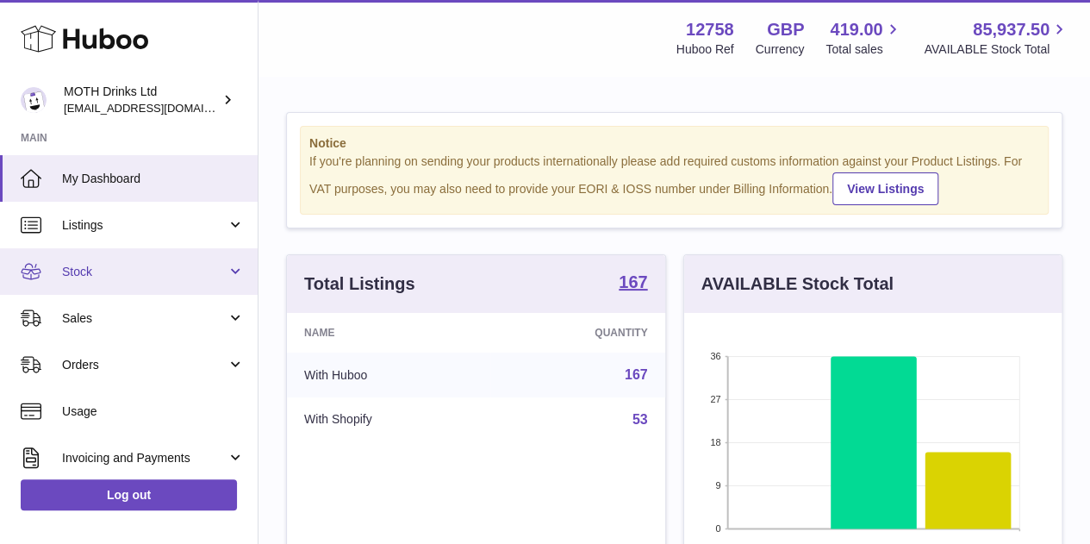
click at [115, 266] on span "Stock" at bounding box center [144, 272] width 165 height 16
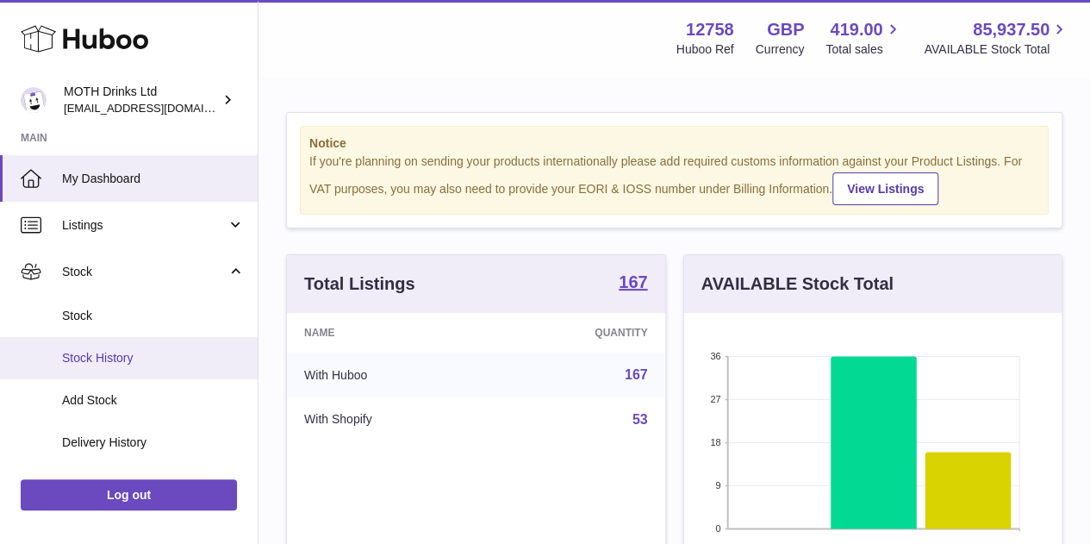
scroll to position [47, 0]
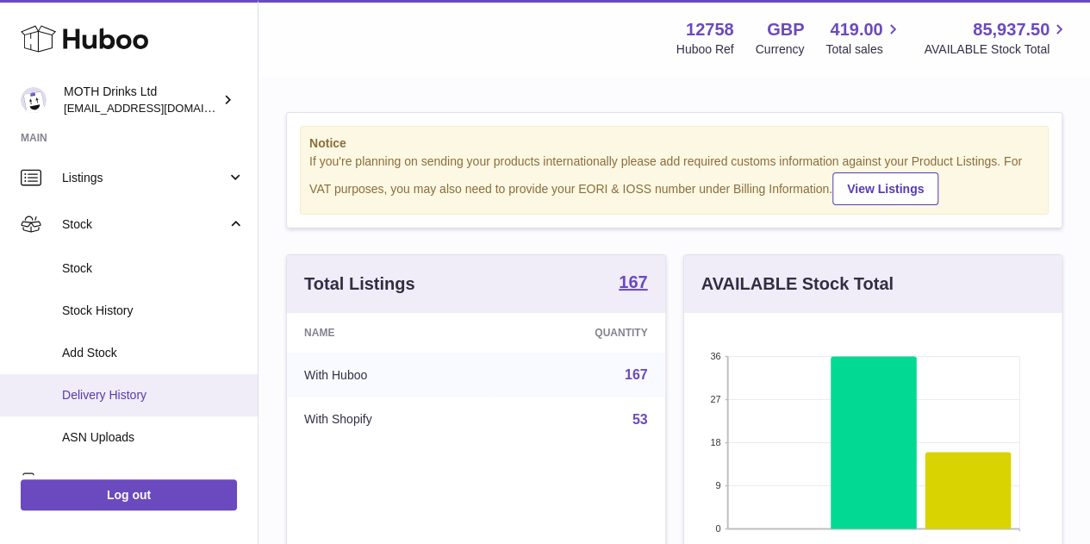
click at [112, 397] on span "Delivery History" at bounding box center [153, 395] width 183 height 16
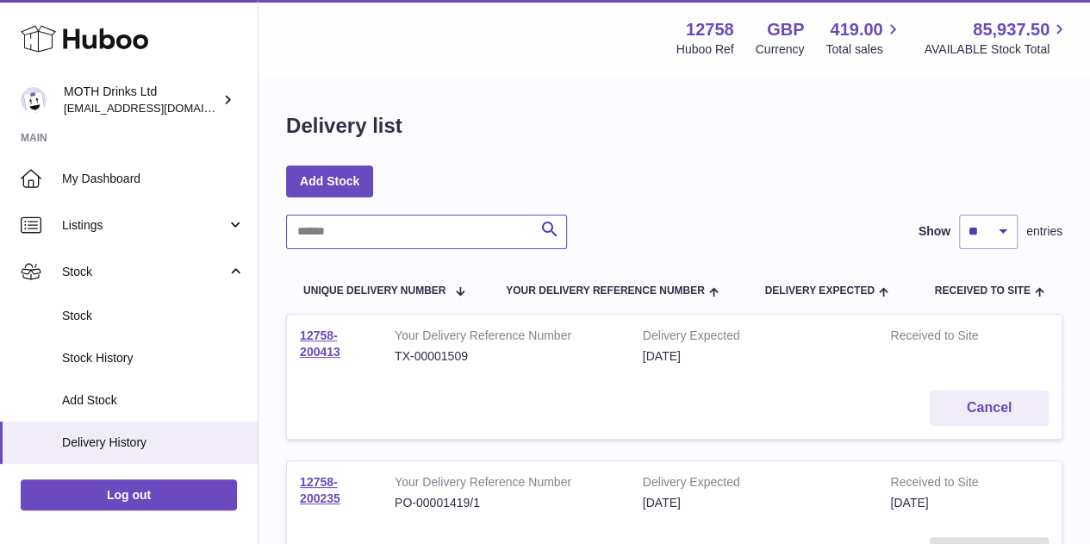
click at [327, 229] on input "text" at bounding box center [426, 232] width 281 height 34
paste input "**********"
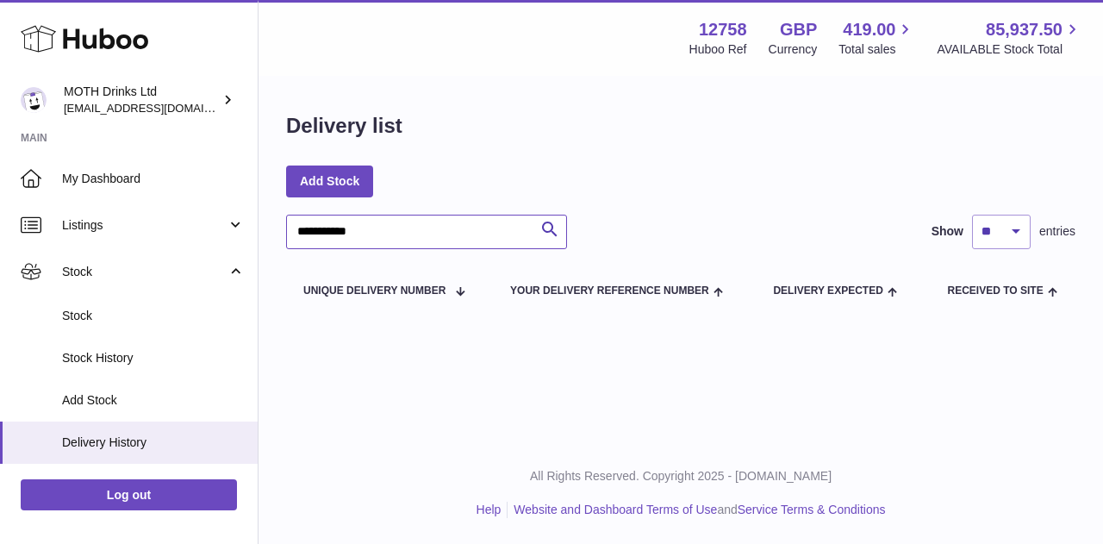
drag, startPoint x: 419, startPoint y: 231, endPoint x: 270, endPoint y: 220, distance: 149.5
click at [270, 220] on div "**********" at bounding box center [681, 213] width 844 height 271
paste input "text"
type input "**********"
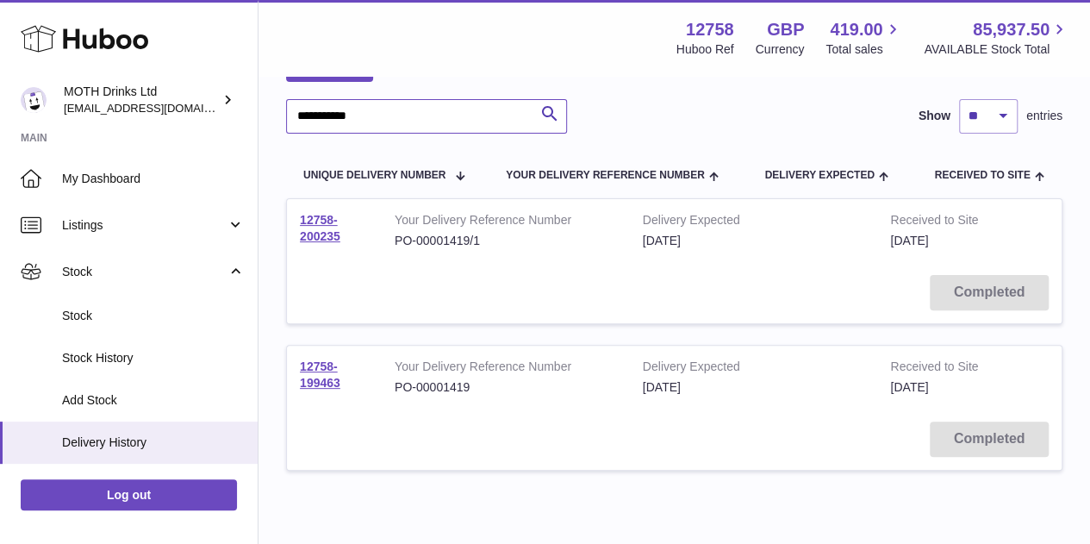
scroll to position [121, 0]
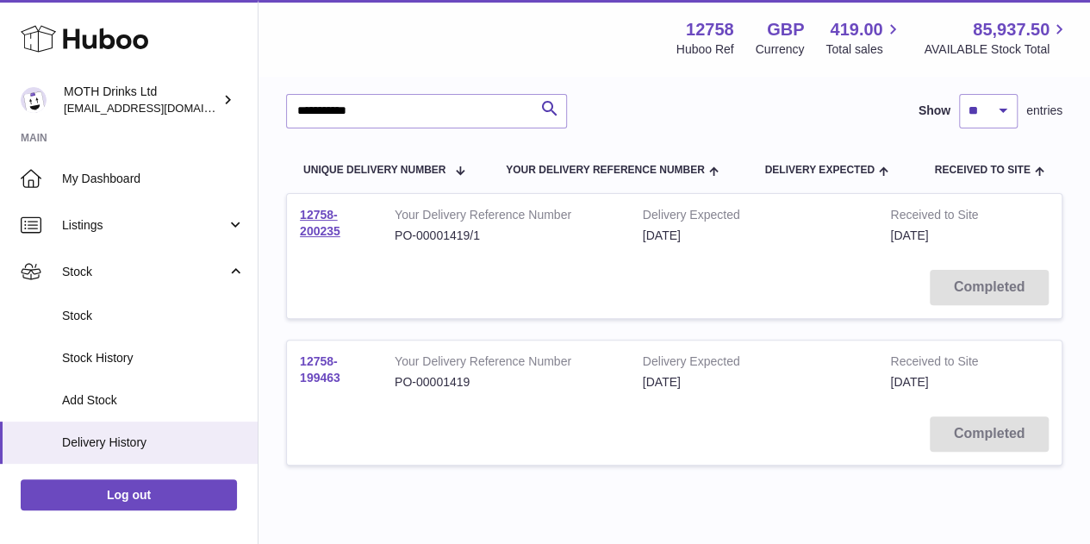
click at [317, 364] on link "12758-199463" at bounding box center [320, 369] width 40 height 30
click at [307, 221] on td "12758-200235" at bounding box center [334, 225] width 95 height 63
click at [312, 227] on link "12758-200235" at bounding box center [320, 223] width 40 height 30
click at [312, 362] on link "12758-199463" at bounding box center [320, 369] width 40 height 30
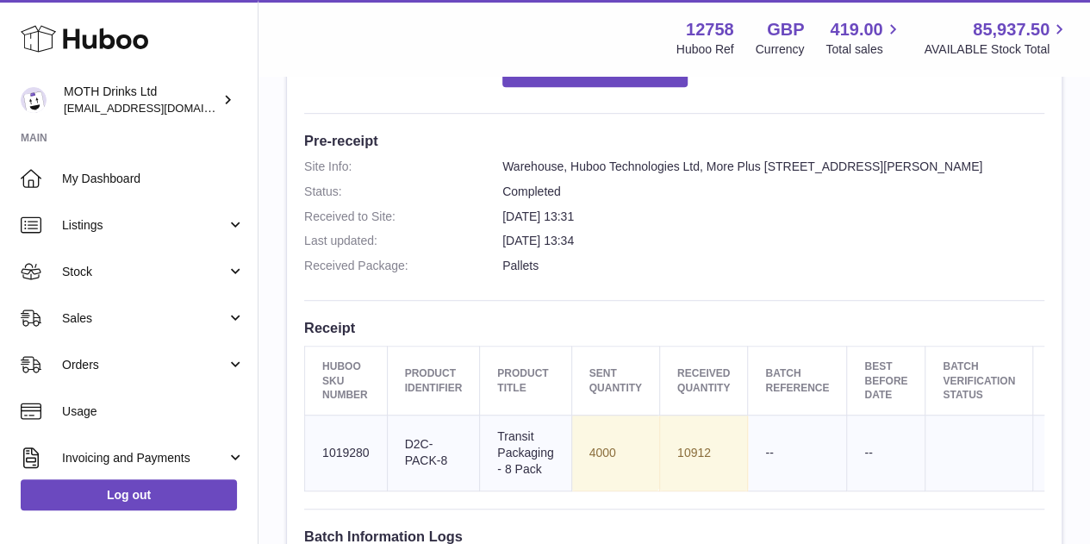
scroll to position [433, 0]
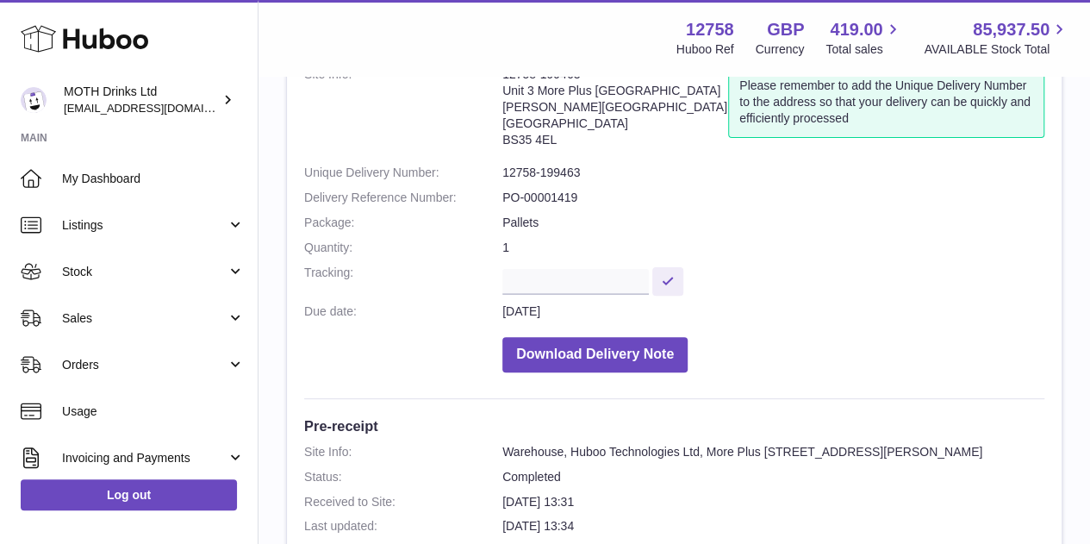
scroll to position [124, 0]
drag, startPoint x: 495, startPoint y: 193, endPoint x: 581, endPoint y: 197, distance: 86.3
click at [581, 197] on dl "Site Info: 12758-199463 Unit 3 More Plus Central Park Hudson Avenue Severn Beac…" at bounding box center [674, 224] width 740 height 315
copy dl "PO-00001419"
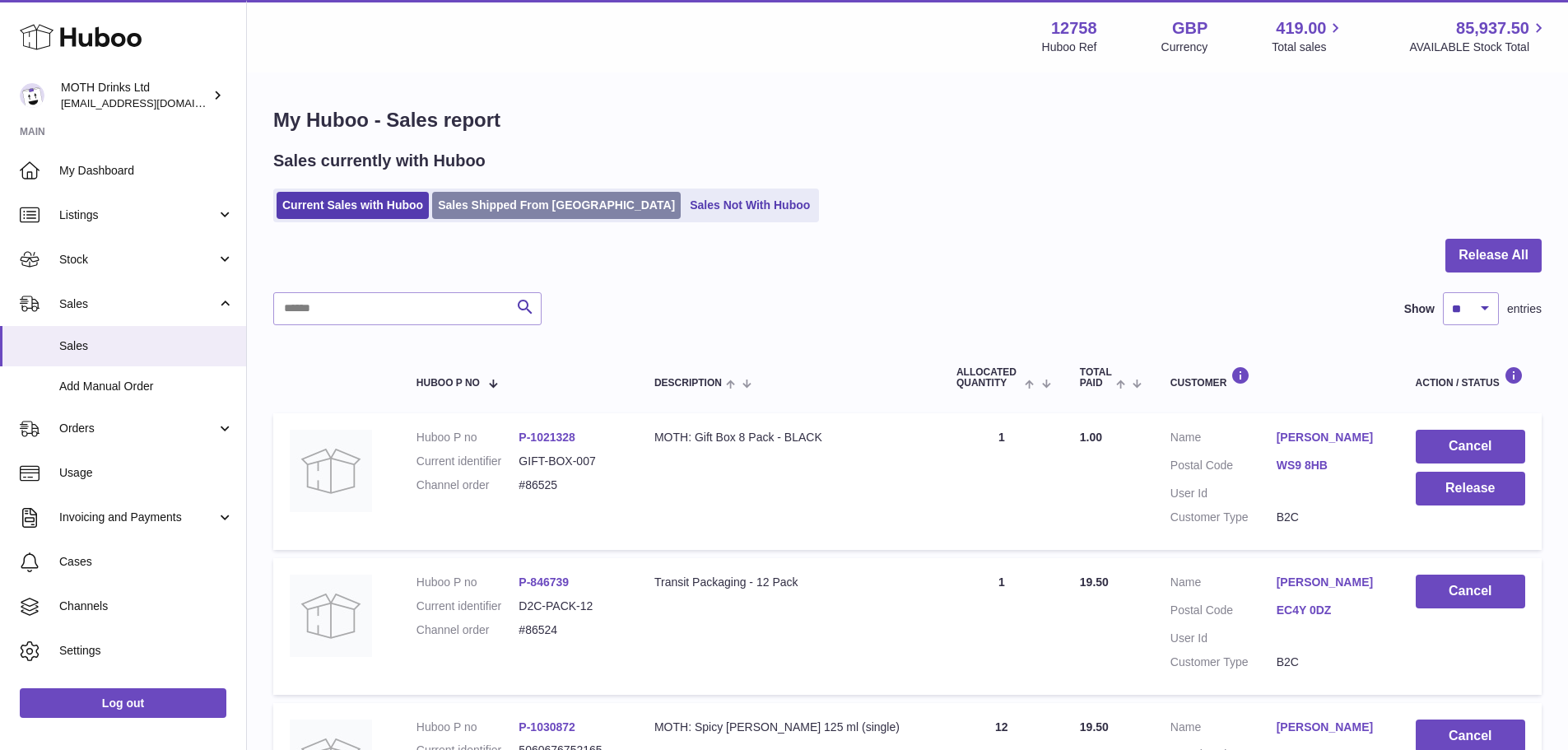
click at [499, 212] on link "Sales Shipped From [GEOGRAPHIC_DATA]" at bounding box center [556, 205] width 248 height 27
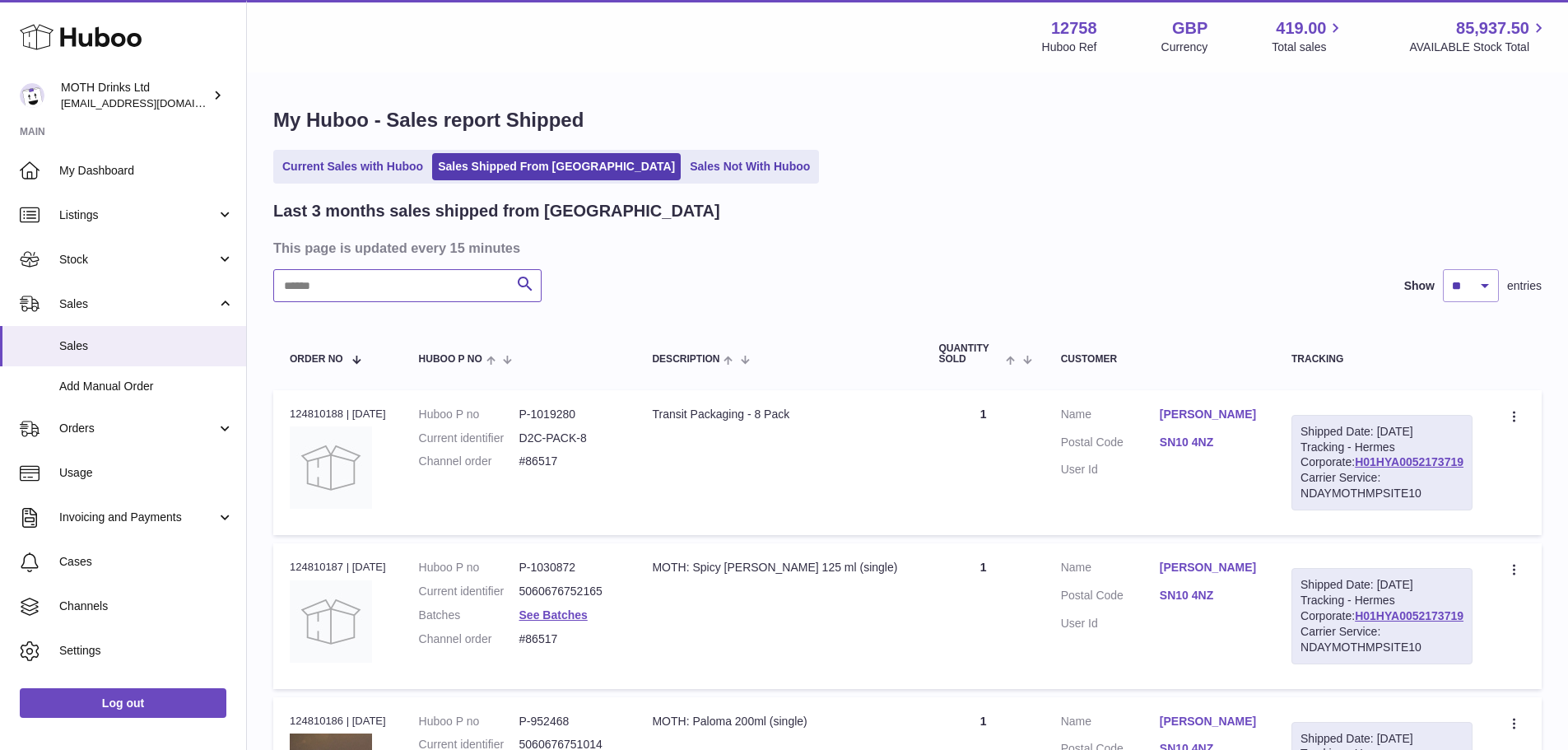
click at [422, 271] on input "text" at bounding box center [407, 286] width 268 height 32
